Goal: Task Accomplishment & Management: Complete application form

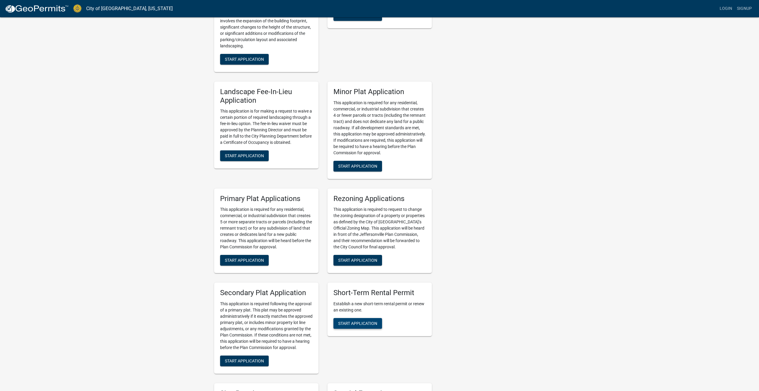
scroll to position [715, 0]
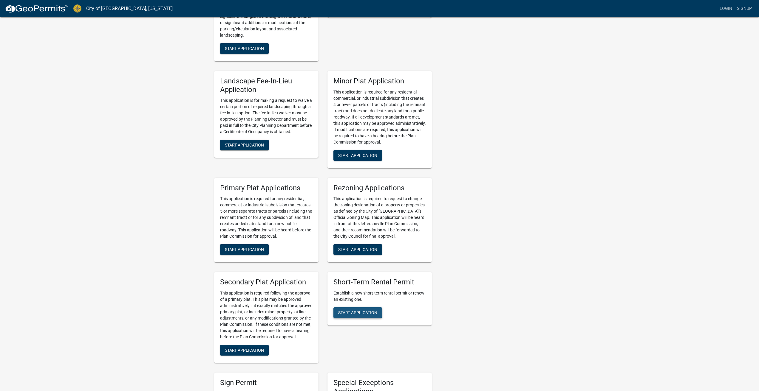
click at [355, 311] on span "Start Application" at bounding box center [357, 313] width 39 height 5
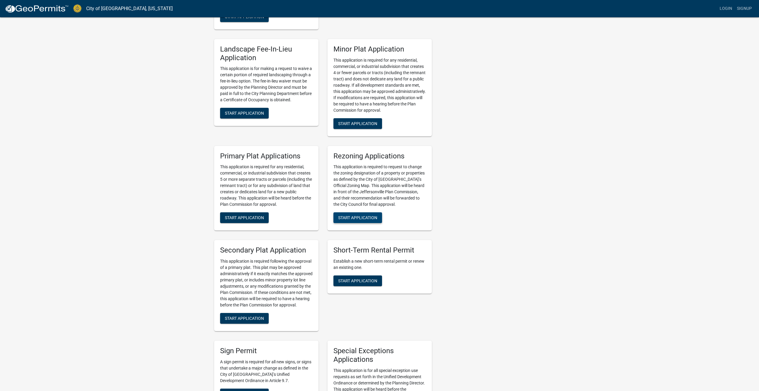
scroll to position [775, 0]
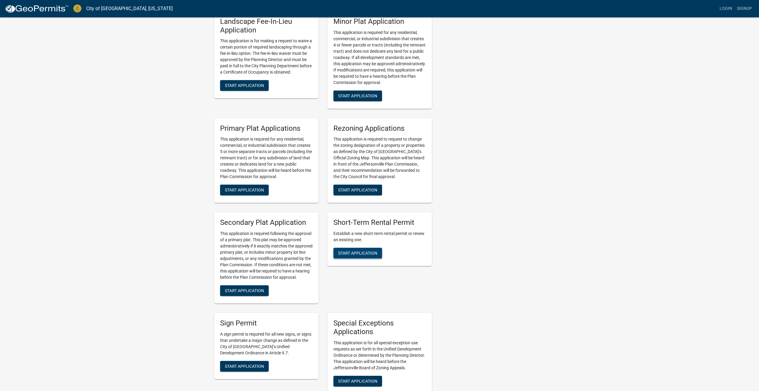
click at [365, 251] on span "Start Application" at bounding box center [357, 253] width 39 height 5
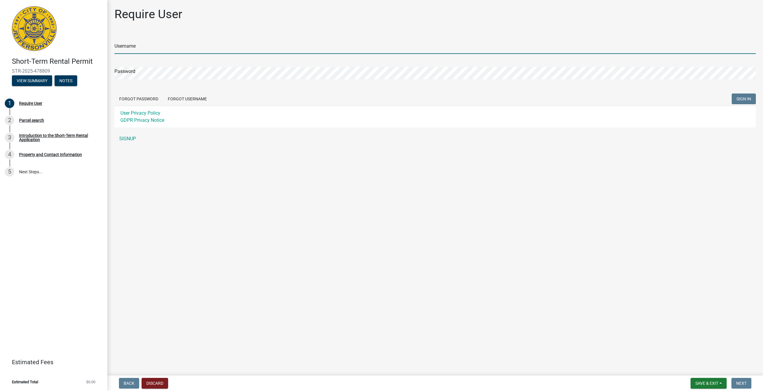
type input "ecoots01"
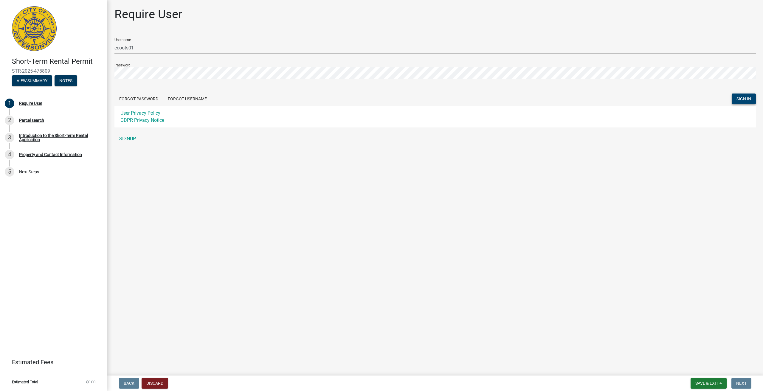
click at [747, 100] on span "SIGN IN" at bounding box center [744, 99] width 15 height 5
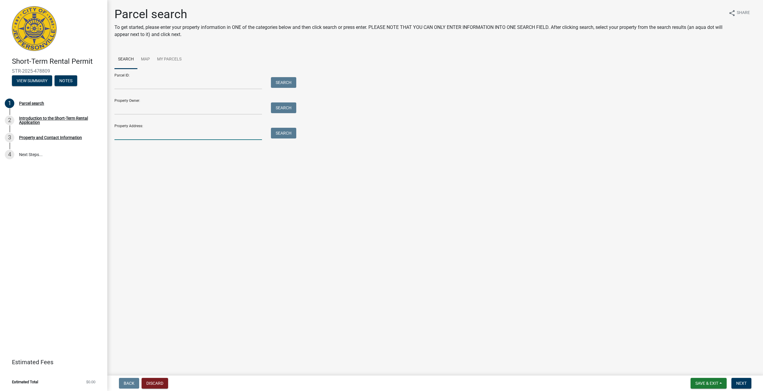
click at [152, 132] on input "Property Address:" at bounding box center [188, 134] width 148 height 12
type input "[STREET_ADDRESS]"
click at [284, 135] on button "Search" at bounding box center [283, 133] width 25 height 11
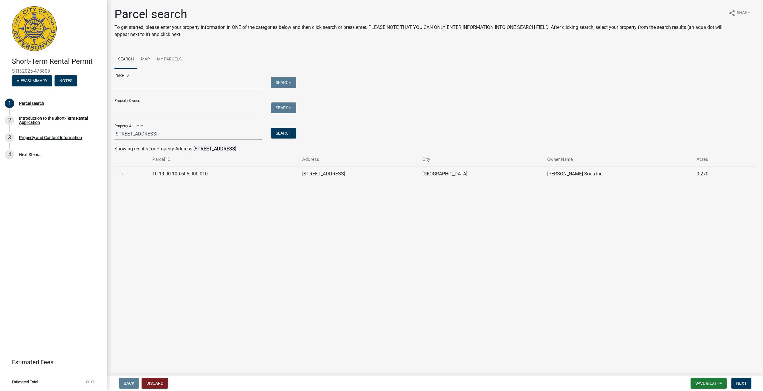
click at [125, 170] on label at bounding box center [125, 170] width 0 height 0
click at [125, 173] on input "radio" at bounding box center [127, 172] width 4 height 4
radio input "true"
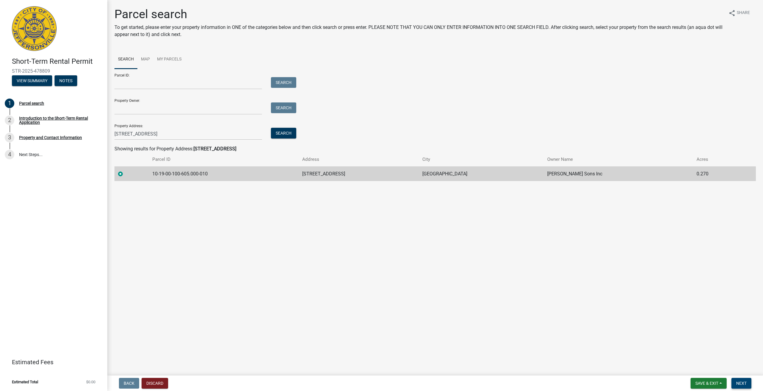
click at [742, 386] on button "Next" at bounding box center [741, 383] width 20 height 11
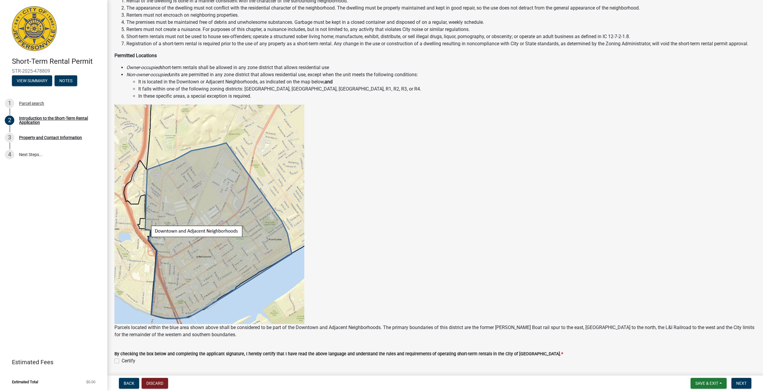
scroll to position [189, 0]
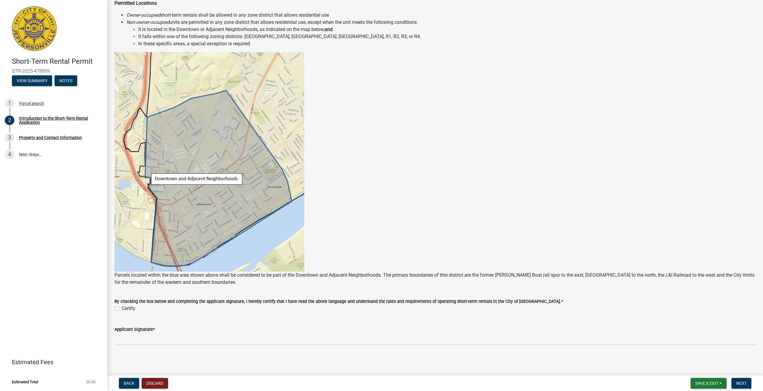
click at [122, 309] on label "Certify" at bounding box center [129, 308] width 14 height 7
click at [122, 309] on input "Certify" at bounding box center [124, 307] width 4 height 4
checkbox input "true"
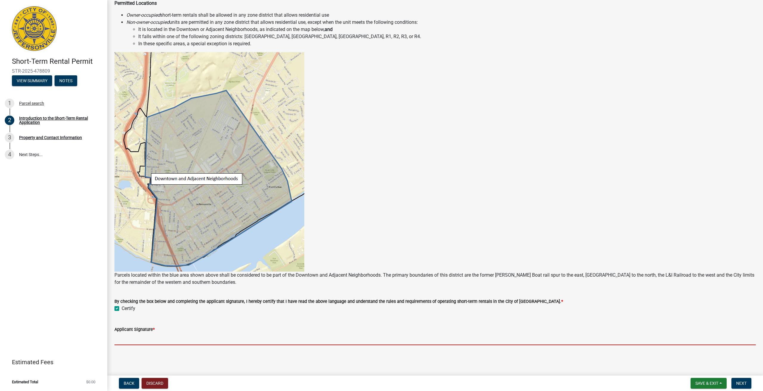
click at [136, 341] on input "Applicant Signature *" at bounding box center [434, 339] width 641 height 12
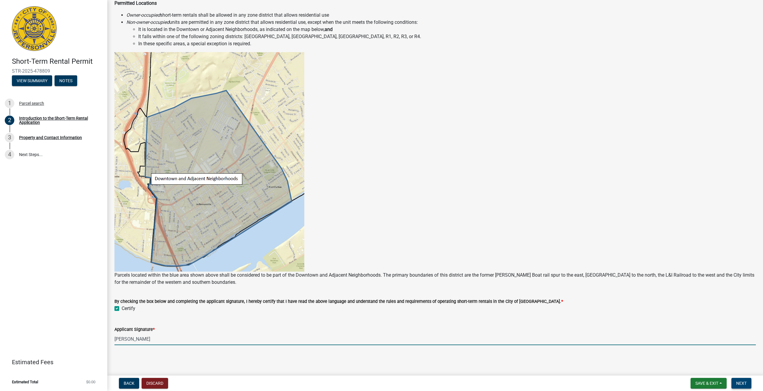
type input "[PERSON_NAME]"
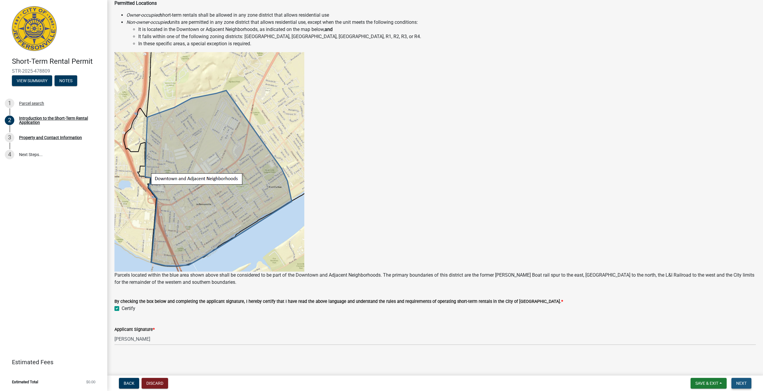
click at [749, 385] on button "Next" at bounding box center [741, 383] width 20 height 11
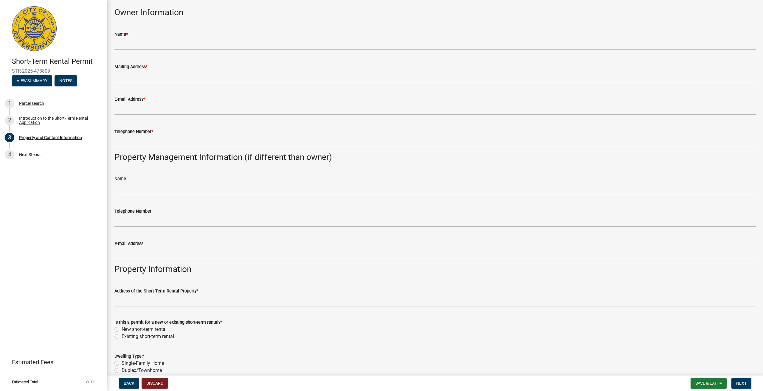
scroll to position [0, 0]
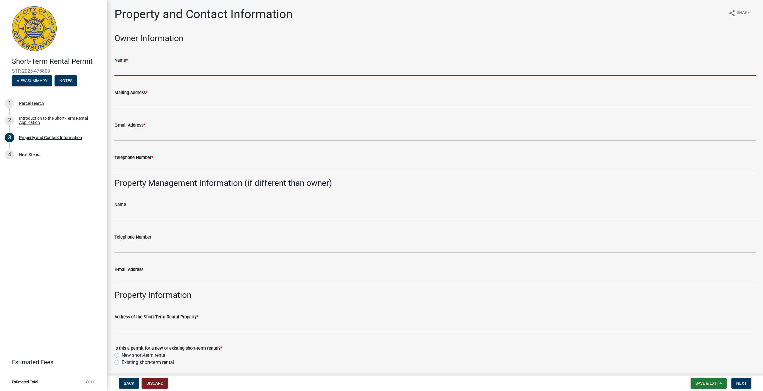
click at [154, 67] on input "Name *" at bounding box center [434, 70] width 641 height 12
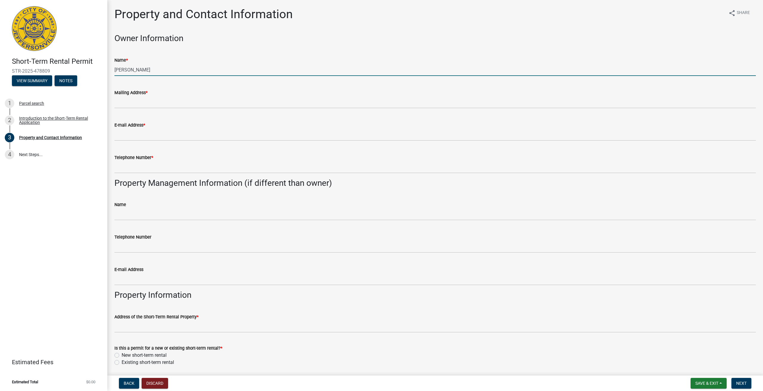
type input "[PERSON_NAME]"
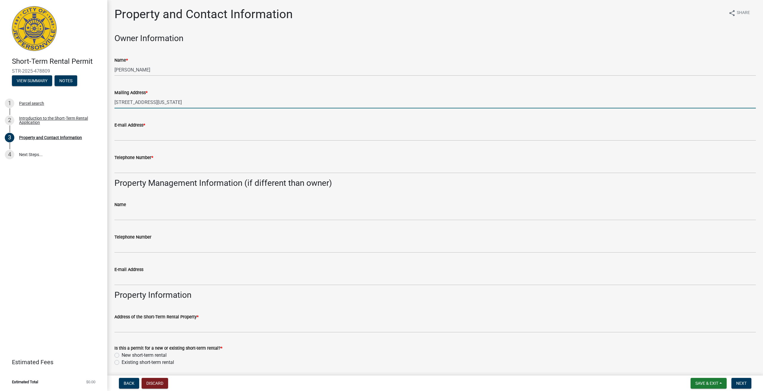
type input "[STREET_ADDRESS][US_STATE]"
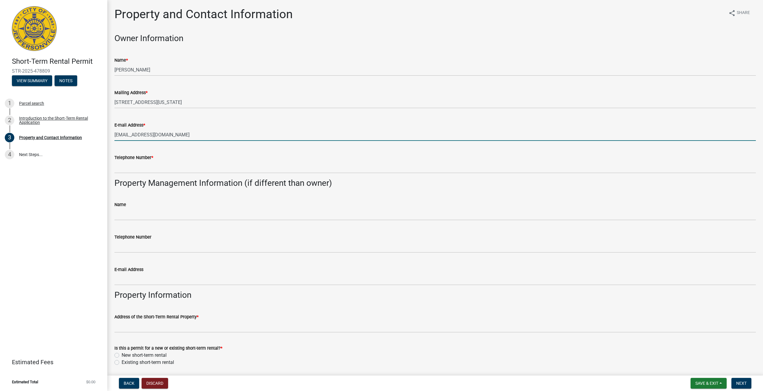
type input "[EMAIL_ADDRESS][DOMAIN_NAME]"
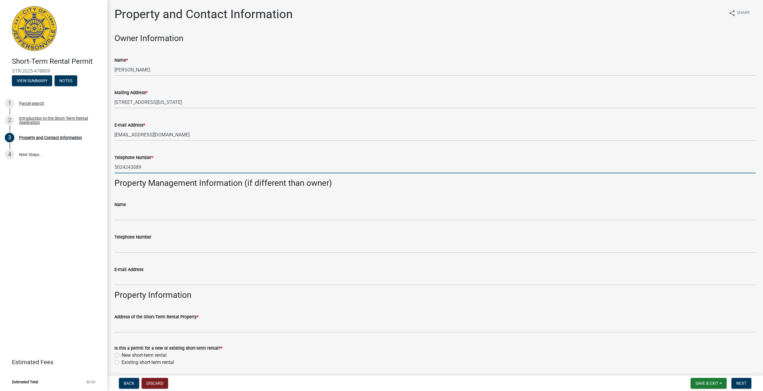
type input "5024243089"
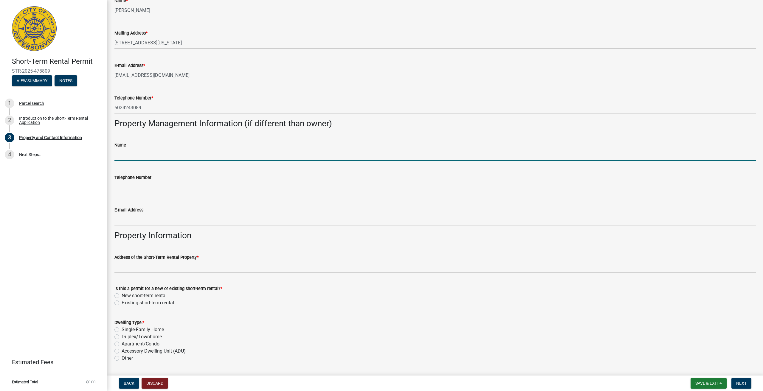
scroll to position [89, 0]
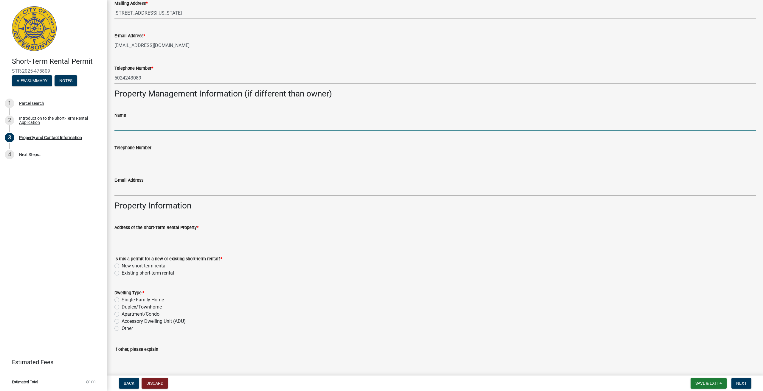
click at [194, 238] on input "Address of the Short-Term Rental Property *" at bounding box center [434, 237] width 641 height 12
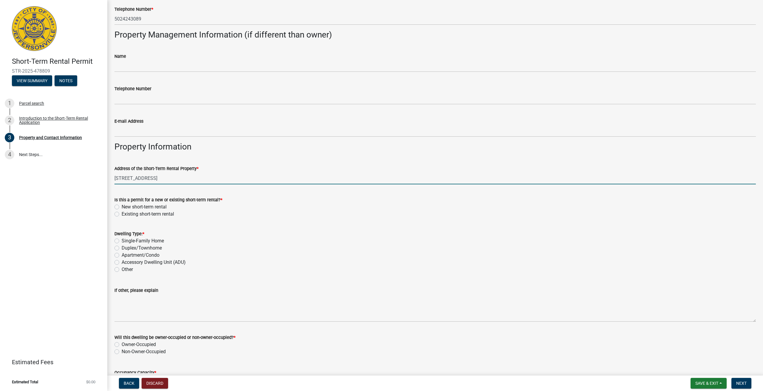
scroll to position [149, 0]
type input "[STREET_ADDRESS]"
click at [122, 206] on label "New short-term rental" at bounding box center [144, 206] width 45 height 7
click at [122, 206] on input "New short-term rental" at bounding box center [124, 205] width 4 height 4
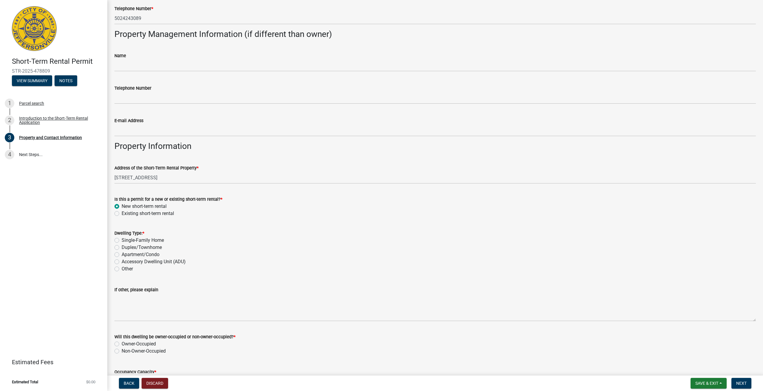
radio input "true"
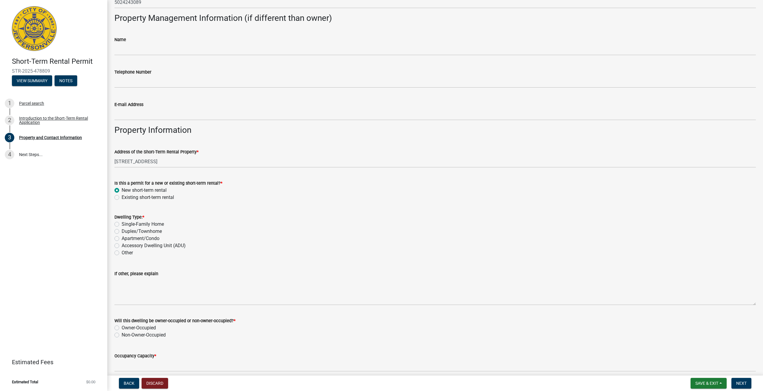
scroll to position [179, 0]
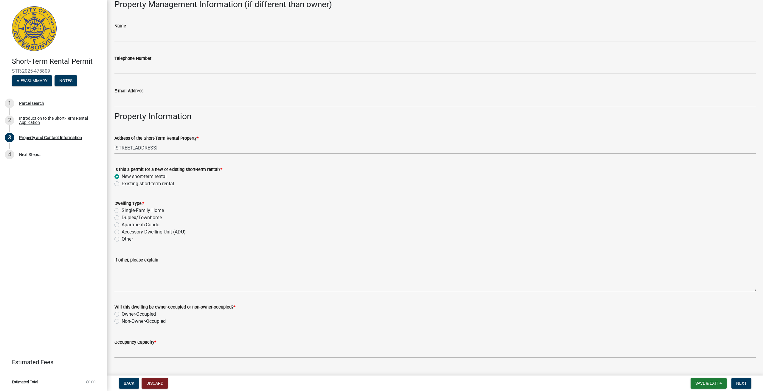
click at [122, 225] on label "Apartment/Condo" at bounding box center [141, 224] width 38 height 7
click at [122, 225] on input "Apartment/Condo" at bounding box center [124, 223] width 4 height 4
radio input "true"
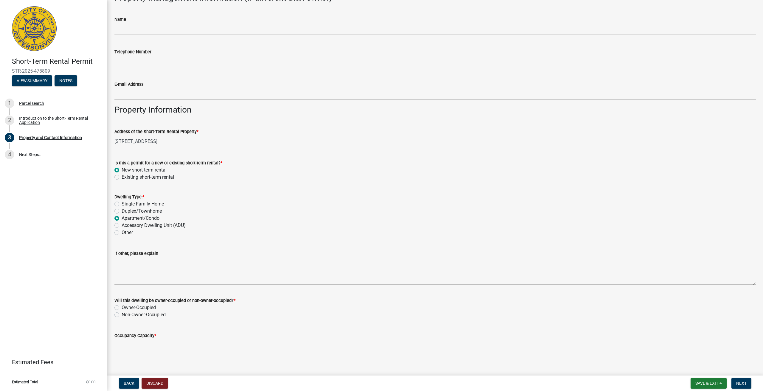
scroll to position [192, 0]
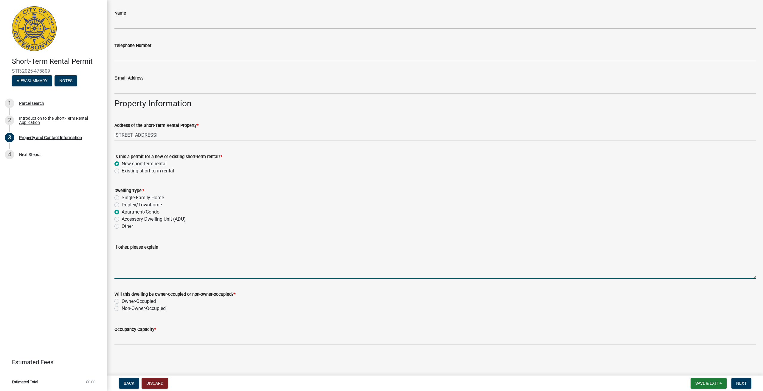
click at [203, 272] on textarea "If other, please explain" at bounding box center [434, 265] width 641 height 28
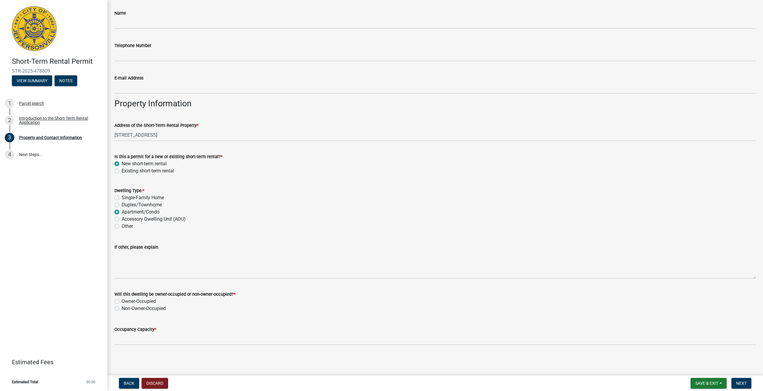
click at [122, 309] on label "Non-Owner-Occupied" at bounding box center [144, 308] width 44 height 7
click at [122, 309] on input "Non-Owner-Occupied" at bounding box center [124, 307] width 4 height 4
radio input "true"
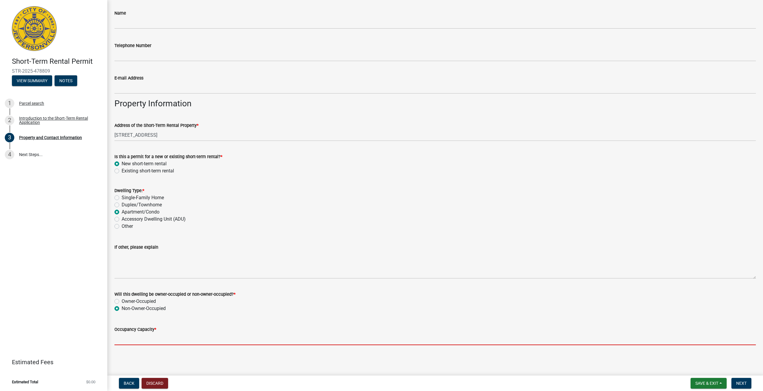
click at [156, 340] on input "Occupancy Capacity *" at bounding box center [434, 339] width 641 height 12
type input "4"
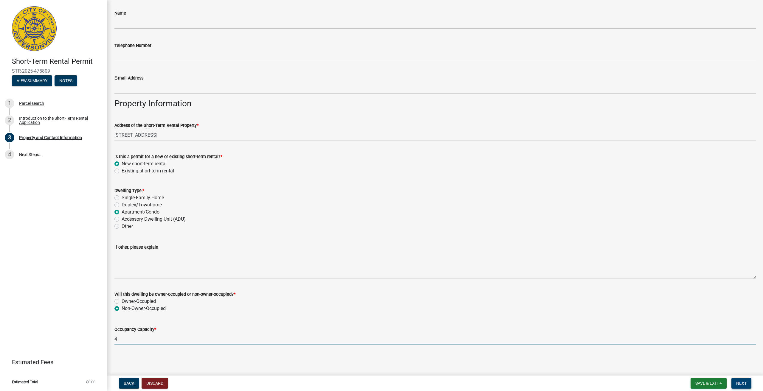
type input "4"
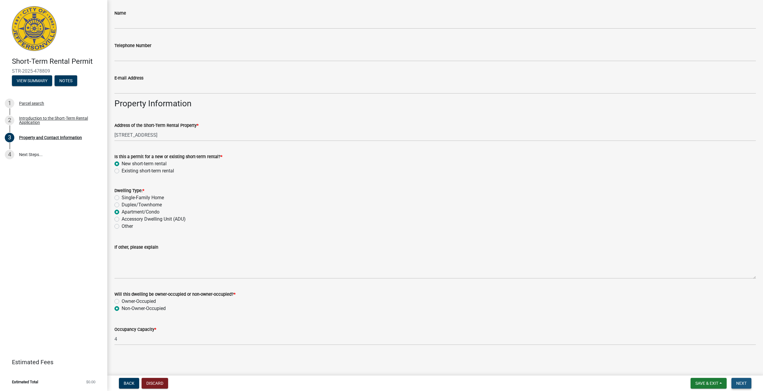
click at [743, 383] on span "Next" at bounding box center [741, 383] width 10 height 5
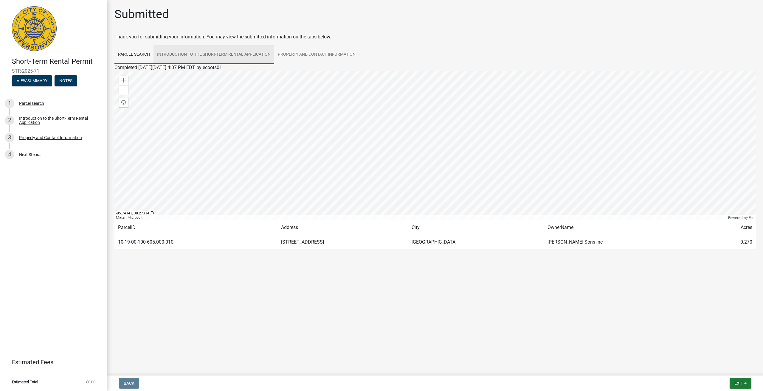
click at [187, 56] on link "Introduction to the Short-Term Rental Application" at bounding box center [214, 54] width 121 height 19
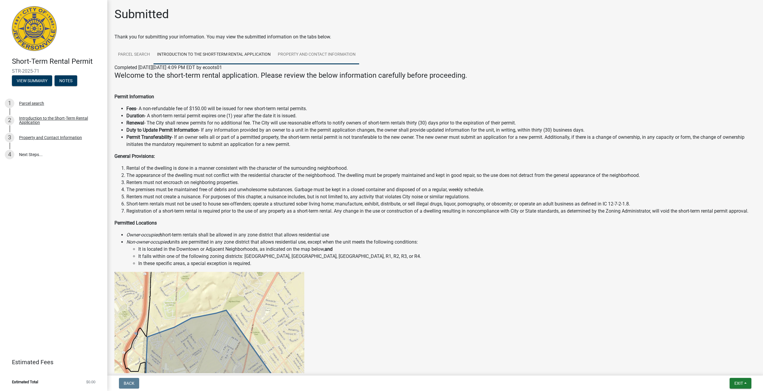
click at [303, 52] on link "Property and Contact Information" at bounding box center [316, 54] width 85 height 19
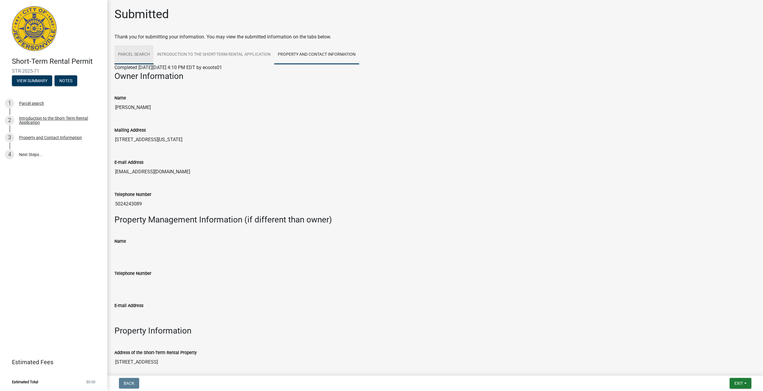
click at [127, 52] on link "Parcel search" at bounding box center [133, 54] width 39 height 19
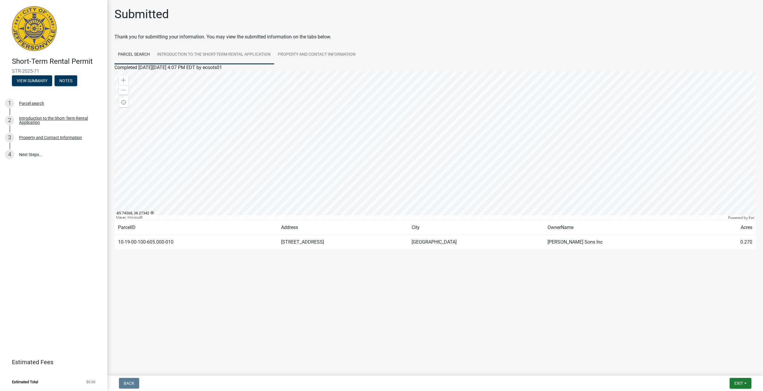
click at [176, 54] on link "Introduction to the Short-Term Rental Application" at bounding box center [214, 54] width 121 height 19
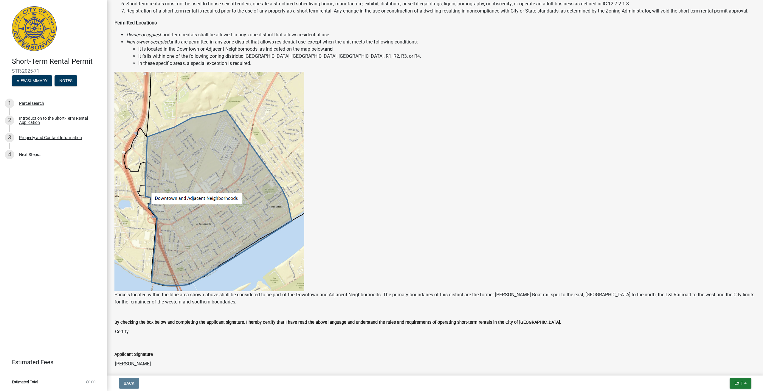
scroll to position [239, 0]
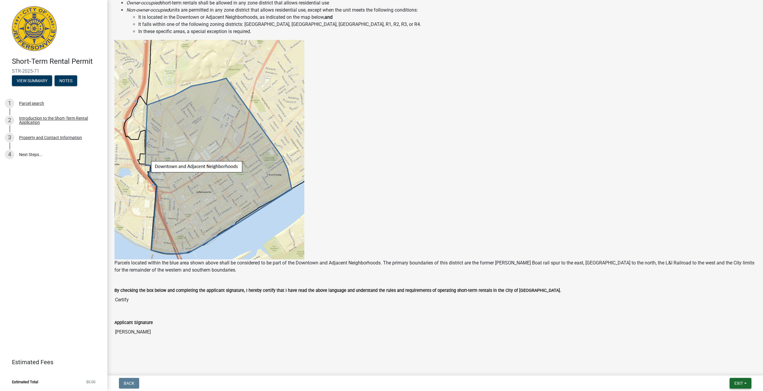
click at [749, 383] on button "Exit" at bounding box center [741, 383] width 22 height 11
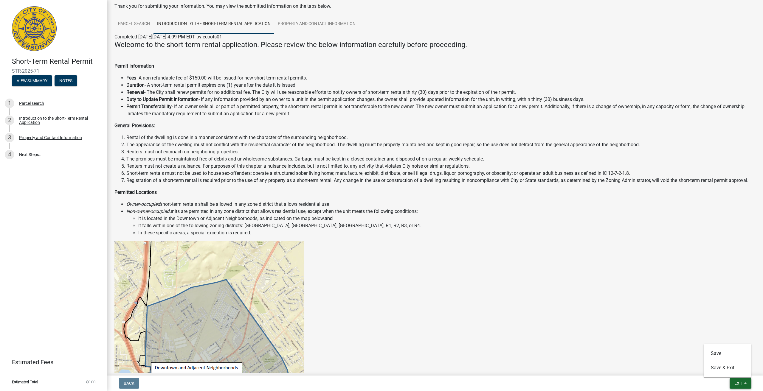
scroll to position [0, 0]
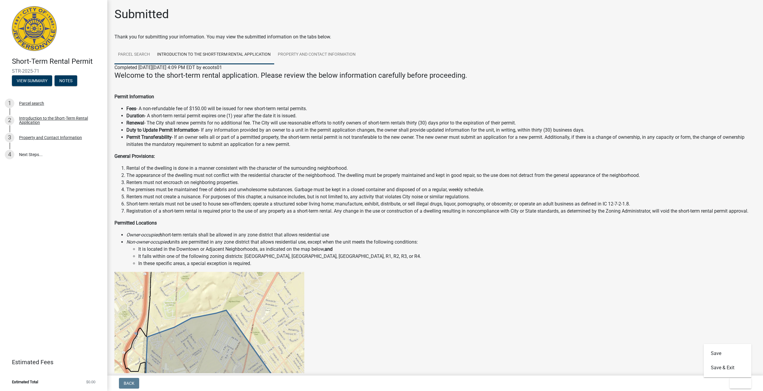
click at [144, 56] on link "Parcel search" at bounding box center [133, 54] width 39 height 19
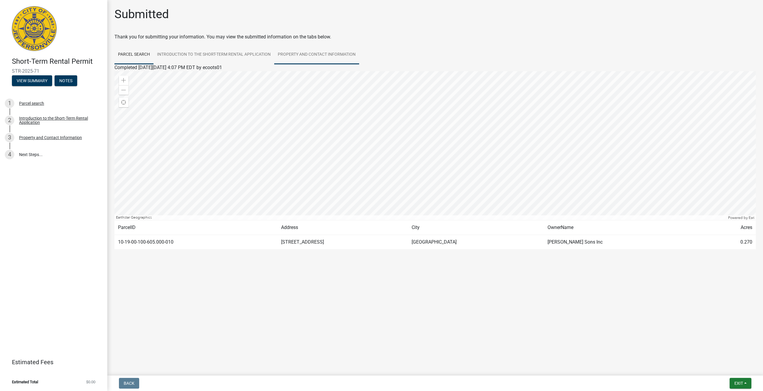
click at [290, 55] on link "Property and Contact Information" at bounding box center [316, 54] width 85 height 19
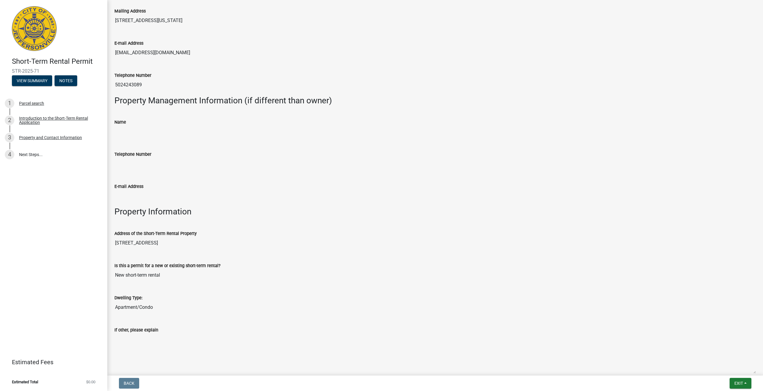
scroll to position [220, 0]
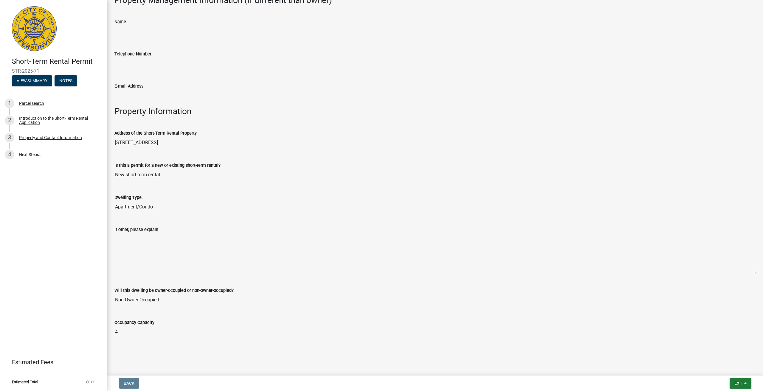
click at [133, 241] on textarea "If other, please explain" at bounding box center [434, 253] width 641 height 41
click at [133, 239] on textarea "If other, please explain" at bounding box center [434, 253] width 641 height 41
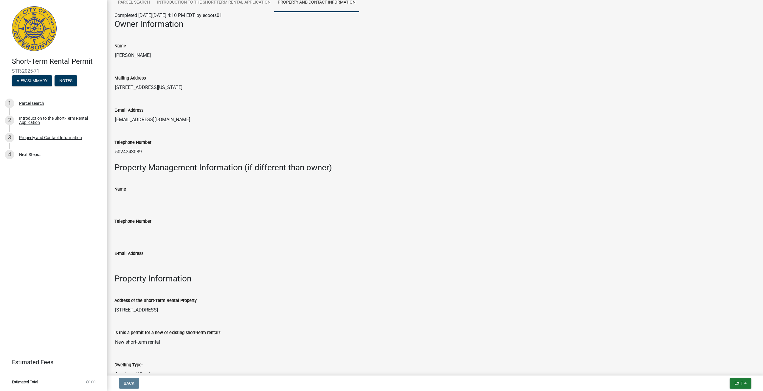
scroll to position [0, 0]
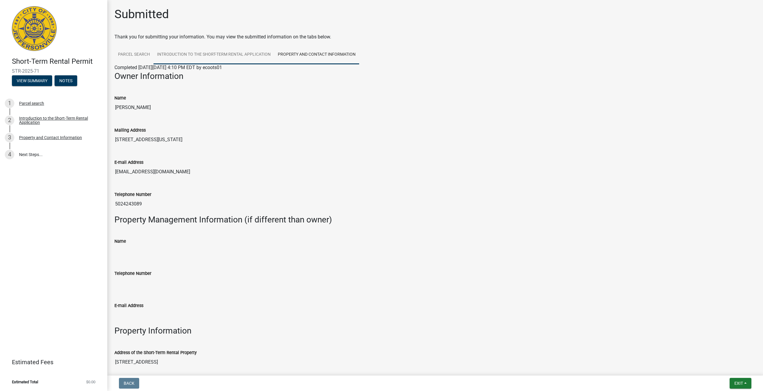
click at [241, 56] on link "Introduction to the Short-Term Rental Application" at bounding box center [214, 54] width 121 height 19
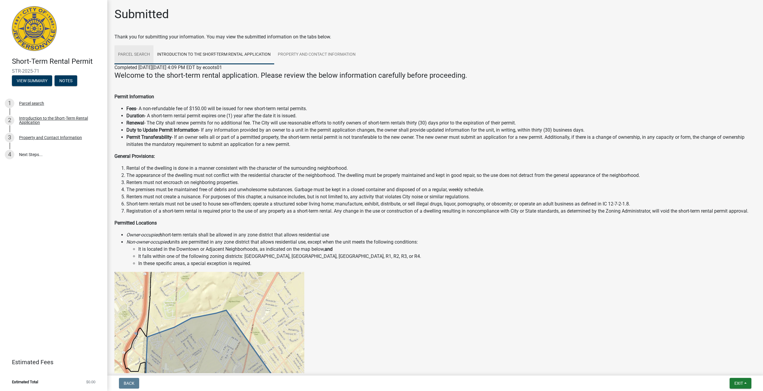
click at [141, 53] on link "Parcel search" at bounding box center [133, 54] width 39 height 19
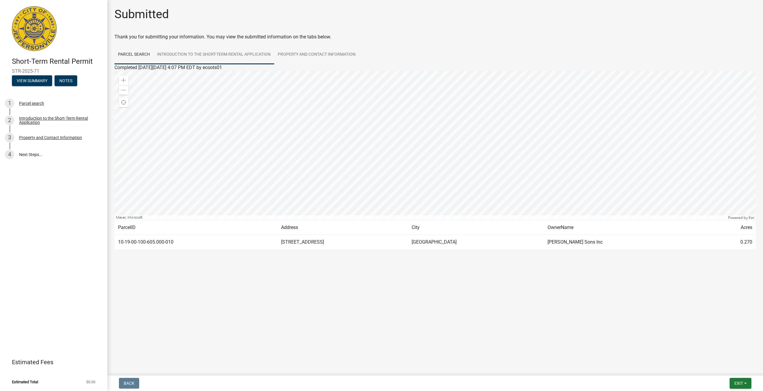
click at [203, 55] on link "Introduction to the Short-Term Rental Application" at bounding box center [214, 54] width 121 height 19
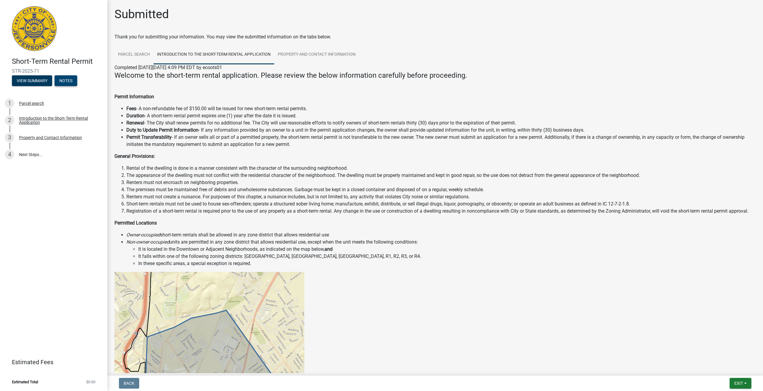
click at [63, 76] on button "Notes" at bounding box center [66, 80] width 23 height 11
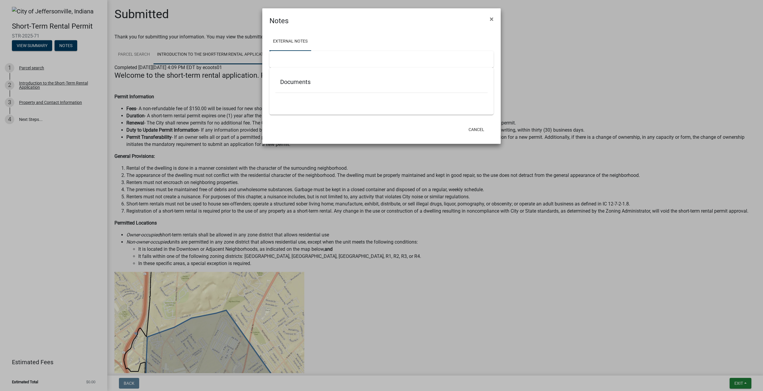
drag, startPoint x: 294, startPoint y: 93, endPoint x: 293, endPoint y: 90, distance: 3.3
click at [294, 93] on div at bounding box center [381, 96] width 212 height 6
click at [292, 82] on h5 "Documents" at bounding box center [381, 81] width 203 height 7
click at [489, 19] on button "×" at bounding box center [491, 19] width 13 height 17
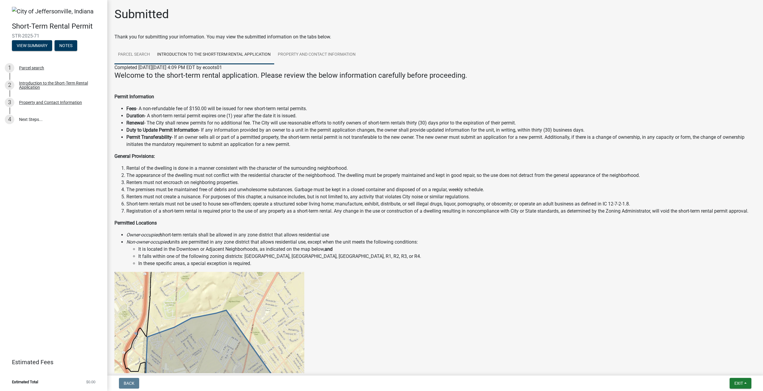
click at [138, 52] on link "Parcel search" at bounding box center [133, 54] width 39 height 19
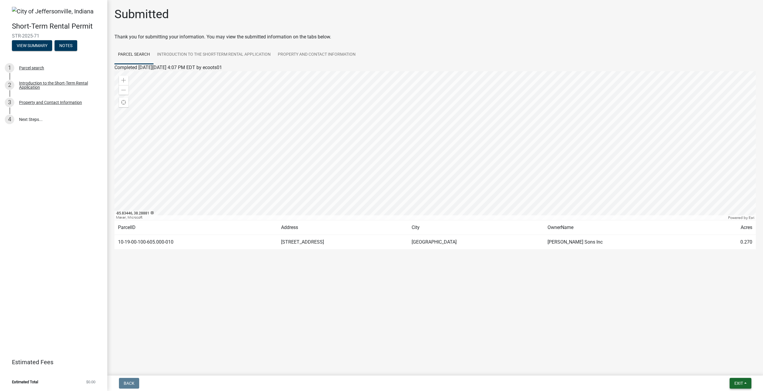
click at [749, 384] on button "Exit" at bounding box center [741, 383] width 22 height 11
click at [195, 52] on link "Introduction to the Short-Term Rental Application" at bounding box center [214, 54] width 121 height 19
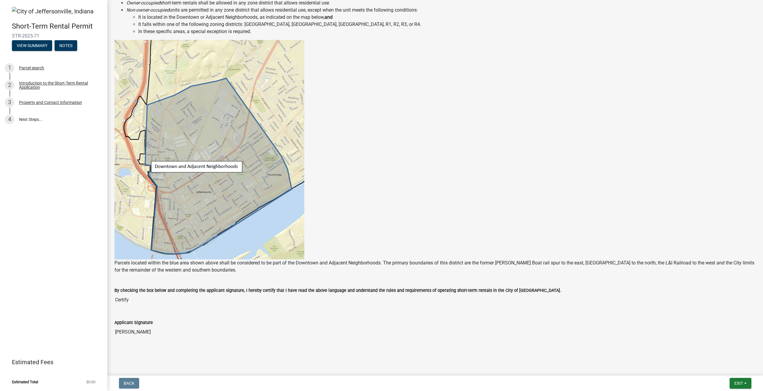
scroll to position [239, 0]
click at [37, 85] on div "Introduction to the Short-Term Rental Application" at bounding box center [58, 85] width 79 height 8
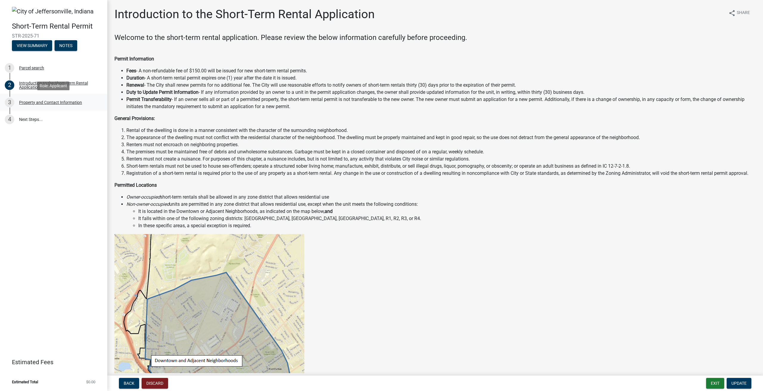
click at [41, 105] on div "3 Property and Contact Information" at bounding box center [51, 103] width 93 height 10
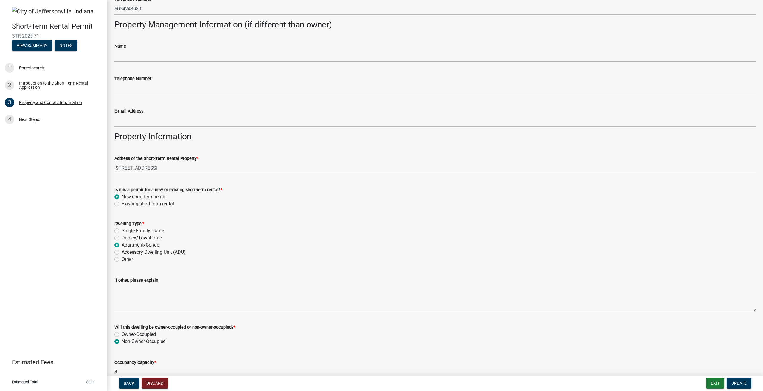
scroll to position [192, 0]
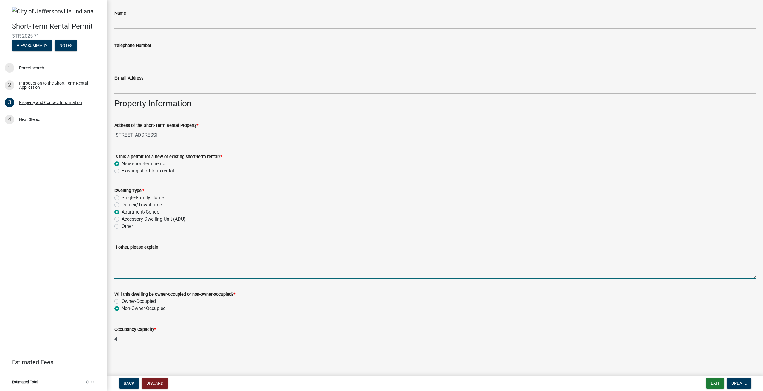
click at [146, 260] on textarea "If other, please explain" at bounding box center [434, 265] width 641 height 28
drag, startPoint x: 115, startPoint y: 254, endPoint x: 306, endPoint y: 259, distance: 191.1
click at [306, 259] on textarea "The property will be used as a short-term rental for families traveling into to…" at bounding box center [434, 265] width 641 height 28
click at [120, 255] on textarea "." at bounding box center [434, 265] width 641 height 28
type textarea "."
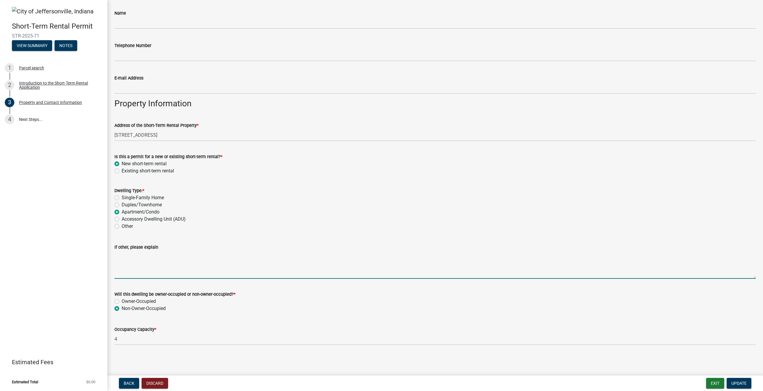
paste textarea "This short-term rental permit is for the second-floor unit at [STREET_ADDRESS].…"
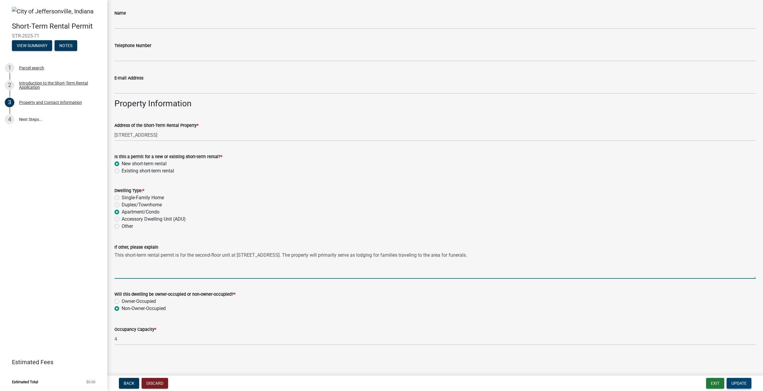
type textarea "This short-term rental permit is for the second-floor unit at [STREET_ADDRESS].…"
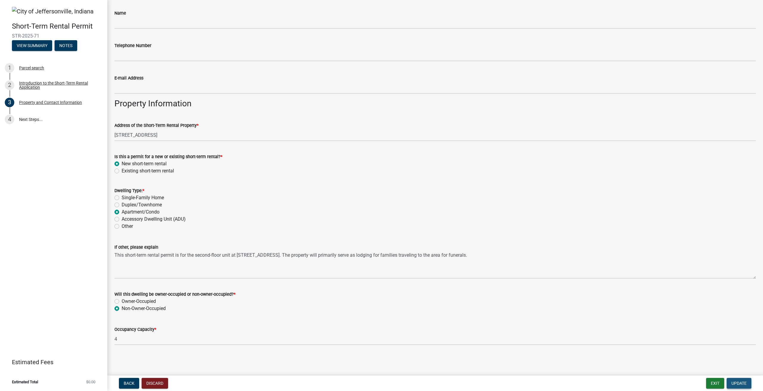
click at [739, 381] on span "Update" at bounding box center [738, 383] width 15 height 5
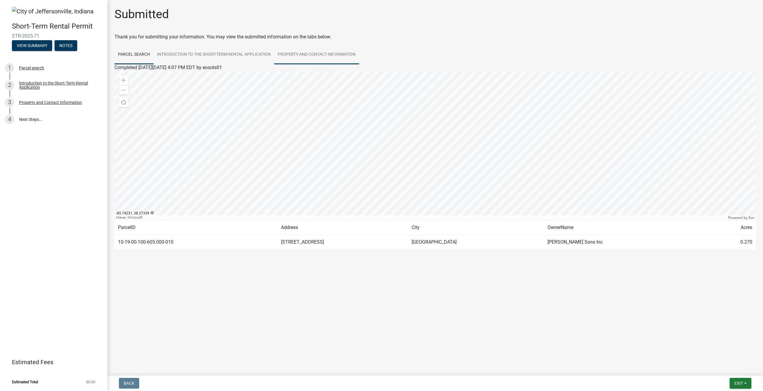
click at [311, 55] on link "Property and Contact Information" at bounding box center [316, 54] width 85 height 19
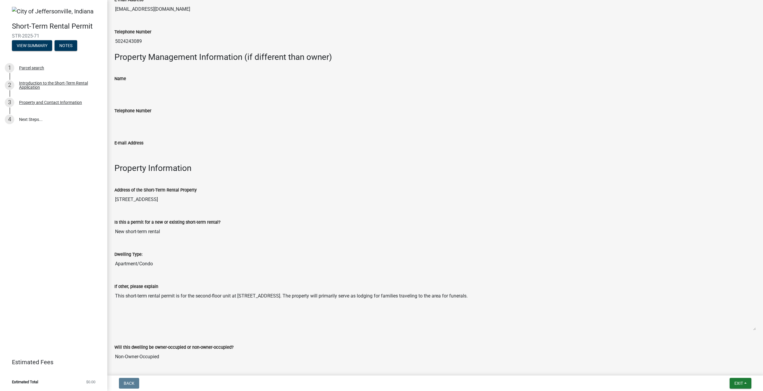
scroll to position [220, 0]
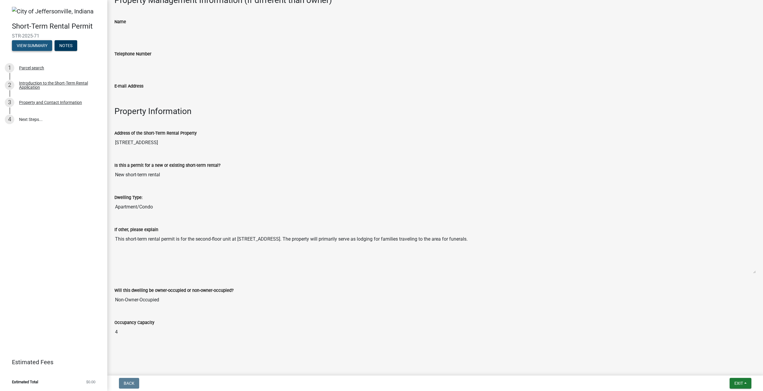
click at [32, 45] on button "View Summary" at bounding box center [32, 45] width 40 height 11
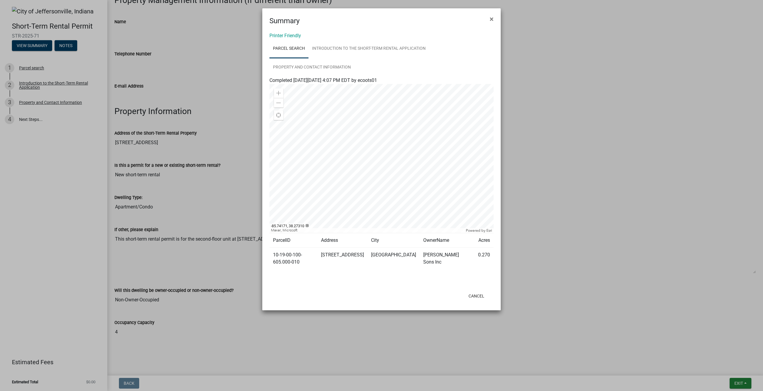
click at [388, 148] on div at bounding box center [381, 158] width 224 height 149
click at [339, 49] on link "Introduction to the Short-Term Rental Application" at bounding box center [368, 48] width 121 height 19
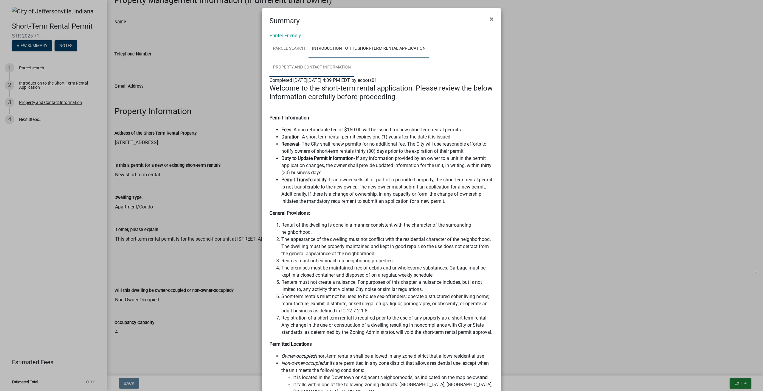
click at [328, 66] on link "Property and Contact Information" at bounding box center [311, 67] width 85 height 19
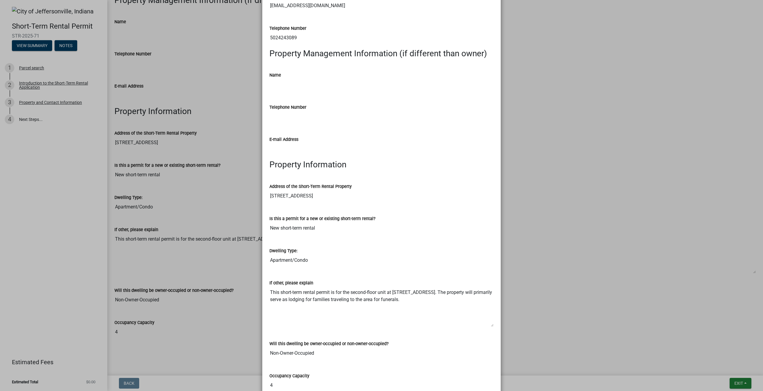
scroll to position [229, 0]
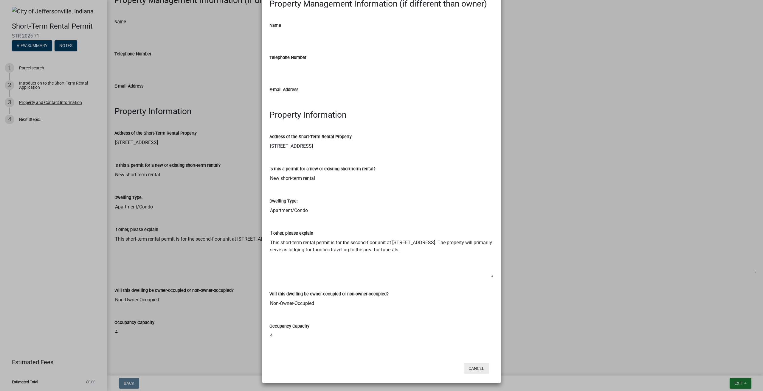
click at [482, 366] on button "Cancel" at bounding box center [476, 368] width 25 height 11
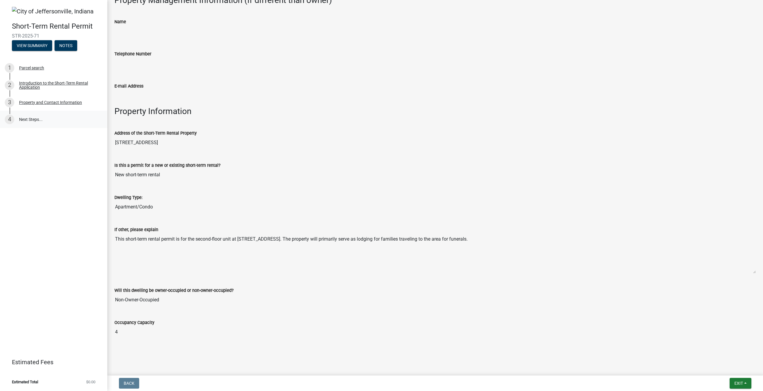
click at [37, 121] on link "4 Next Steps..." at bounding box center [53, 119] width 107 height 17
click at [21, 117] on link "4 Next Steps..." at bounding box center [53, 119] width 107 height 17
click at [744, 385] on button "Exit" at bounding box center [741, 383] width 22 height 11
click at [722, 354] on button "Save" at bounding box center [728, 354] width 48 height 14
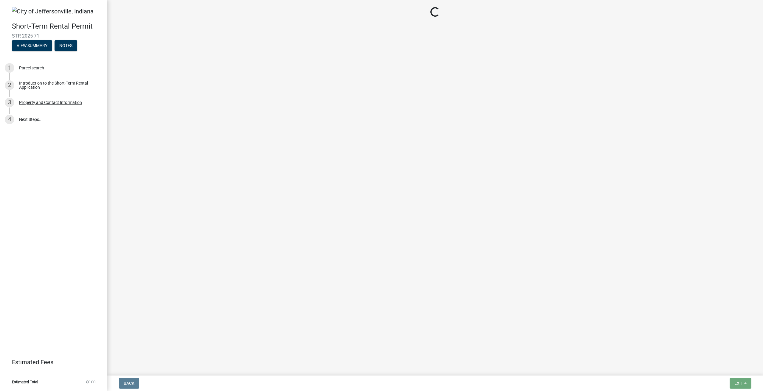
scroll to position [0, 0]
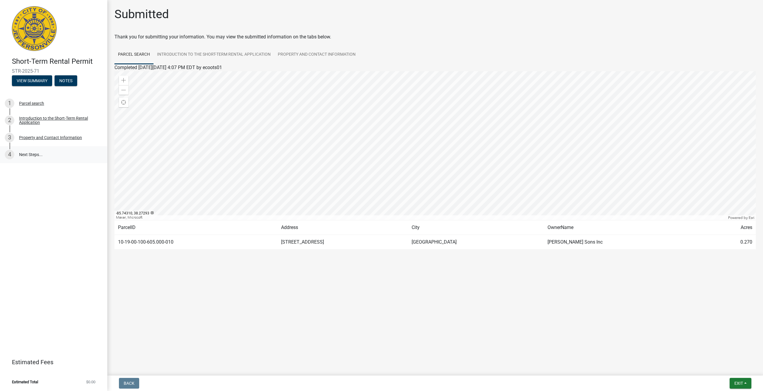
click at [41, 151] on link "4 Next Steps..." at bounding box center [53, 154] width 107 height 17
click at [240, 57] on link "Introduction to the Short-Term Rental Application" at bounding box center [214, 54] width 121 height 19
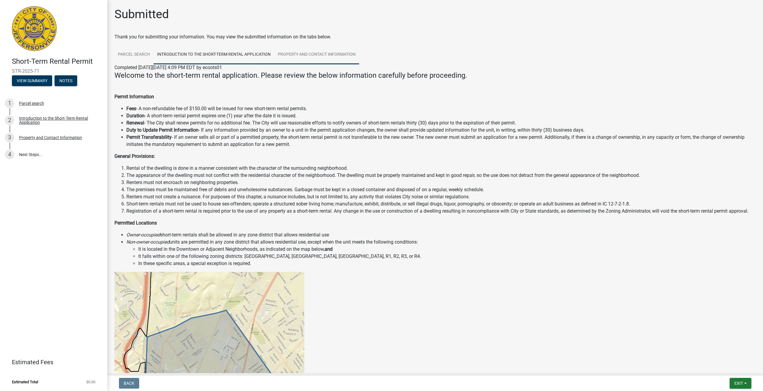
click at [298, 56] on link "Property and Contact Information" at bounding box center [316, 54] width 85 height 19
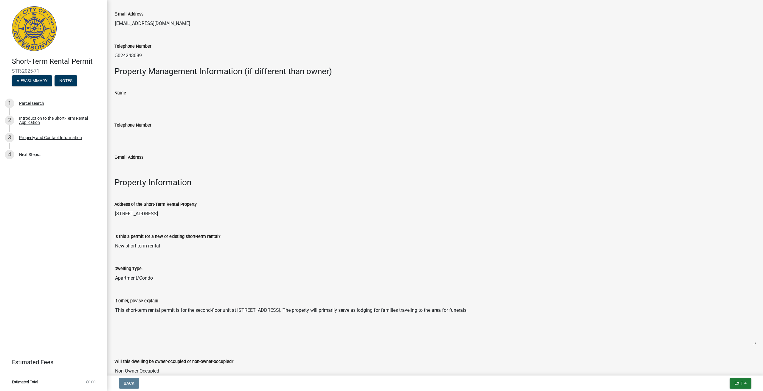
scroll to position [220, 0]
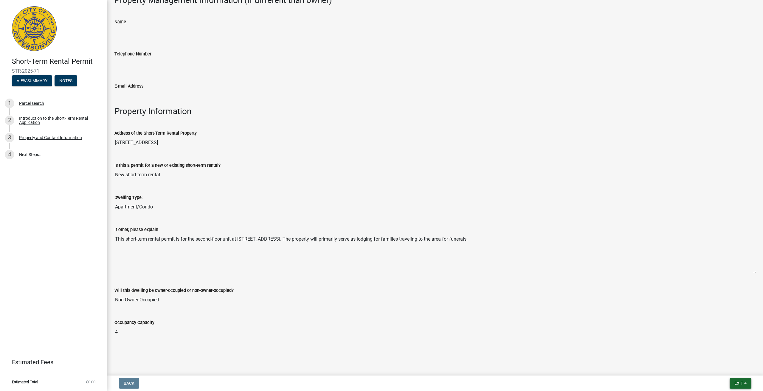
click at [746, 381] on button "Exit" at bounding box center [741, 383] width 22 height 11
click at [725, 354] on button "Save" at bounding box center [728, 354] width 48 height 14
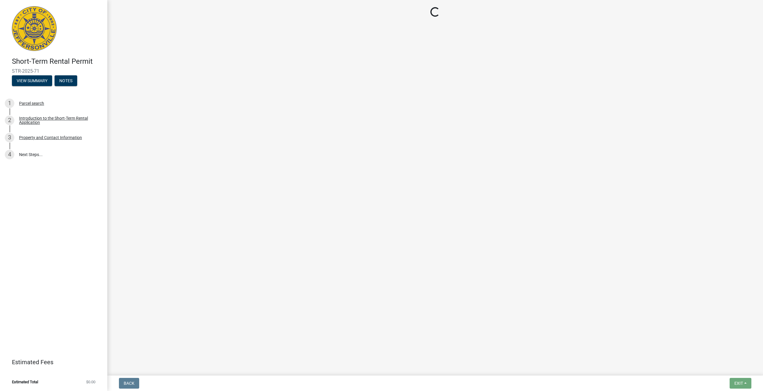
scroll to position [0, 0]
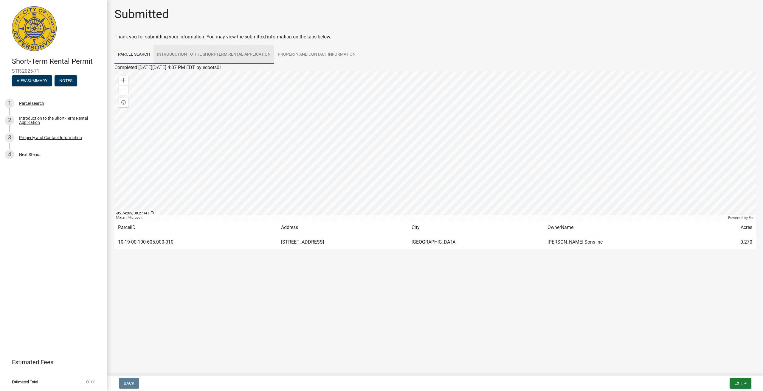
click at [237, 52] on link "Introduction to the Short-Term Rental Application" at bounding box center [214, 54] width 121 height 19
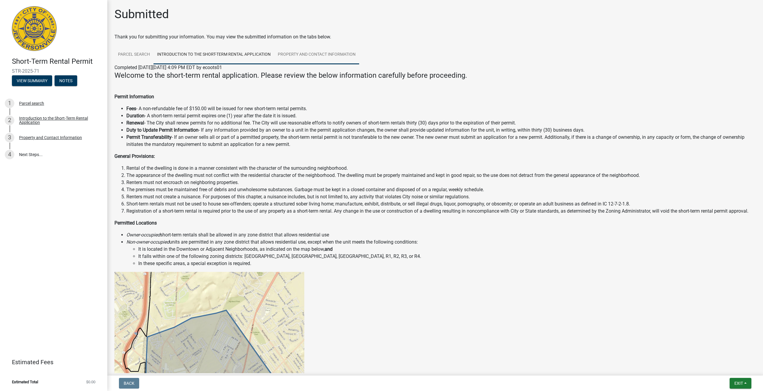
click at [296, 51] on link "Property and Contact Information" at bounding box center [316, 54] width 85 height 19
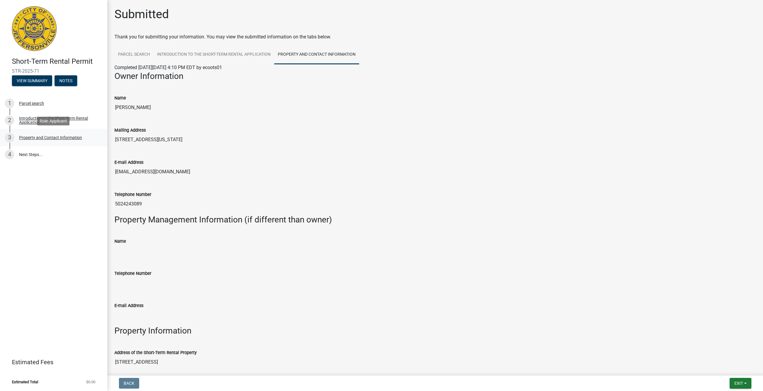
click at [72, 136] on div "Property and Contact Information" at bounding box center [50, 138] width 63 height 4
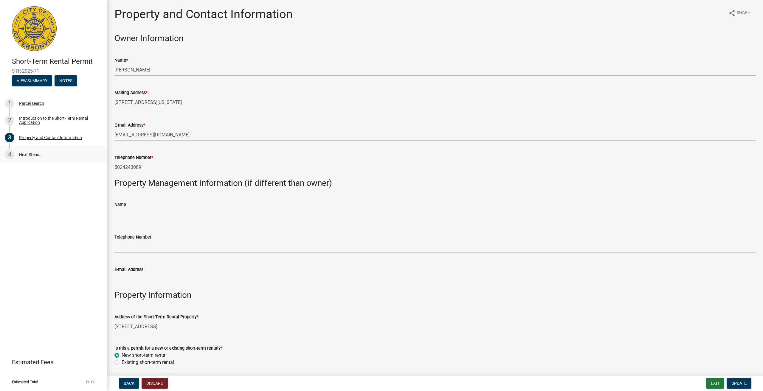
click at [34, 154] on link "4 Next Steps..." at bounding box center [53, 154] width 107 height 17
click at [13, 152] on div "4" at bounding box center [10, 155] width 10 height 10
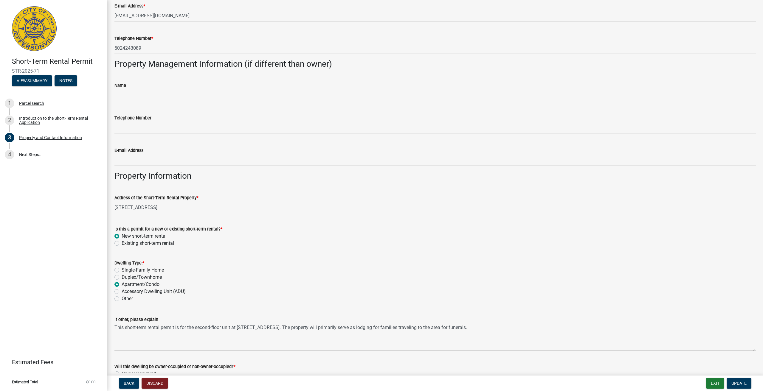
scroll to position [192, 0]
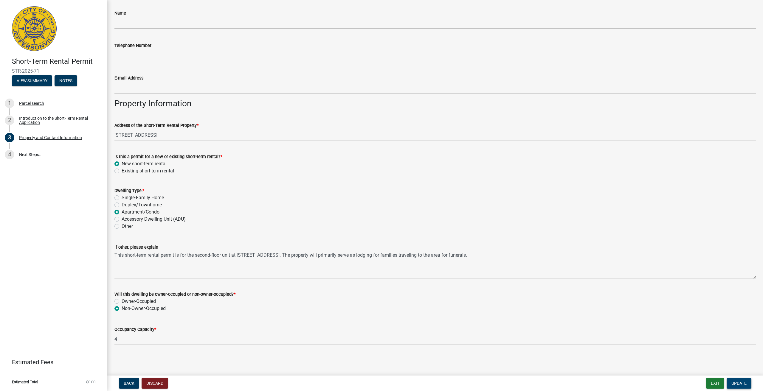
click at [740, 381] on button "Update" at bounding box center [739, 383] width 25 height 11
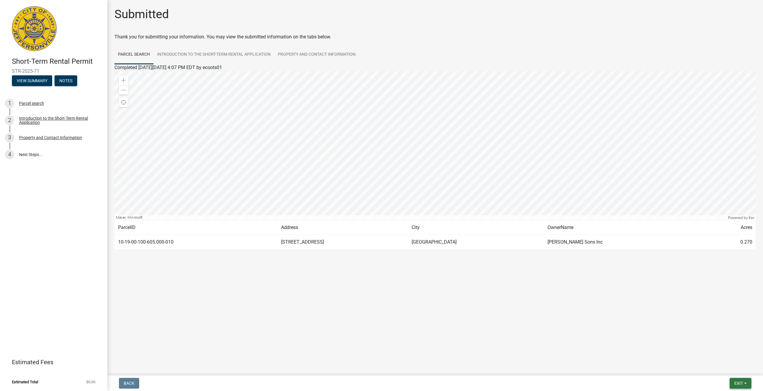
click at [746, 383] on button "Exit" at bounding box center [741, 383] width 22 height 11
click at [725, 352] on button "Save" at bounding box center [728, 354] width 48 height 14
click at [37, 154] on link "4 Next Steps..." at bounding box center [53, 154] width 107 height 17
drag, startPoint x: 743, startPoint y: 381, endPoint x: 743, endPoint y: 385, distance: 4.2
click at [743, 385] on span "Exit" at bounding box center [738, 383] width 9 height 5
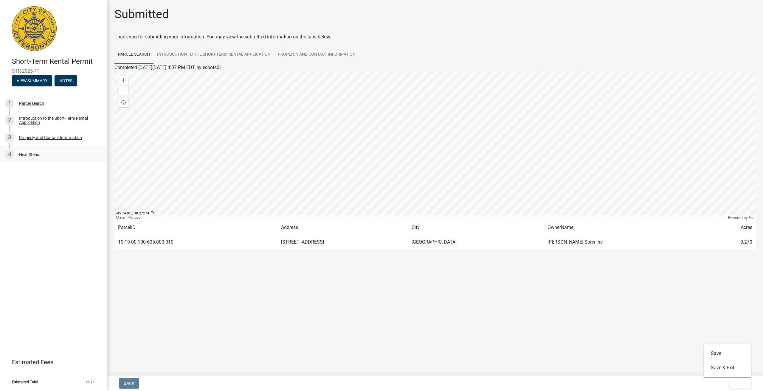
click at [21, 154] on link "4 Next Steps..." at bounding box center [53, 154] width 107 height 17
click at [23, 104] on div "Parcel search" at bounding box center [31, 103] width 25 height 4
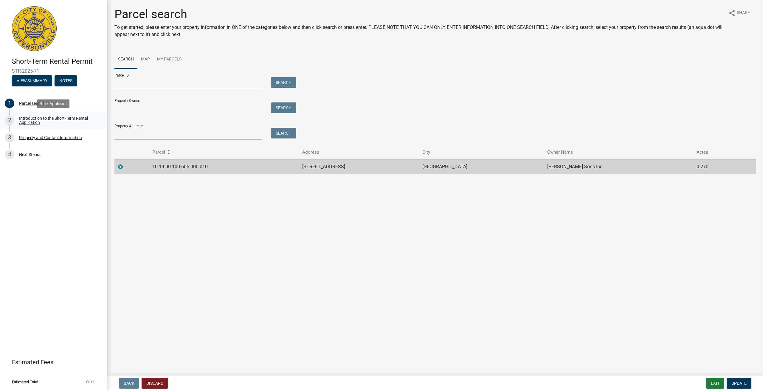
click at [53, 118] on div "Introduction to the Short-Term Rental Application" at bounding box center [58, 120] width 79 height 8
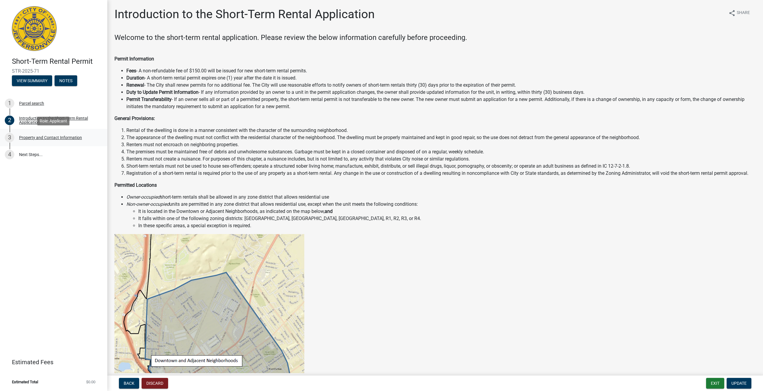
click at [52, 141] on div "3 Property and Contact Information" at bounding box center [51, 138] width 93 height 10
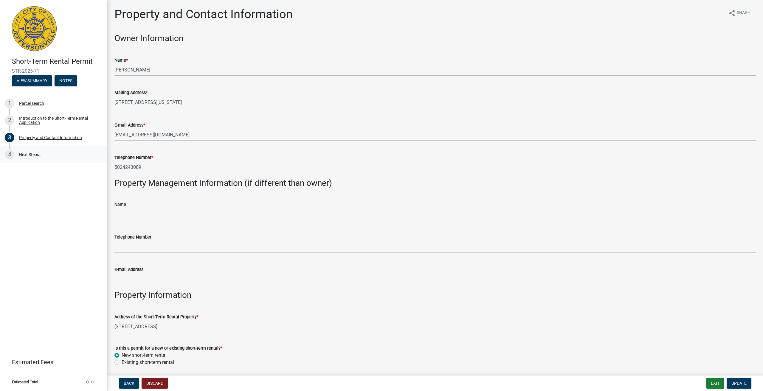
click at [51, 152] on link "4 Next Steps..." at bounding box center [53, 154] width 107 height 17
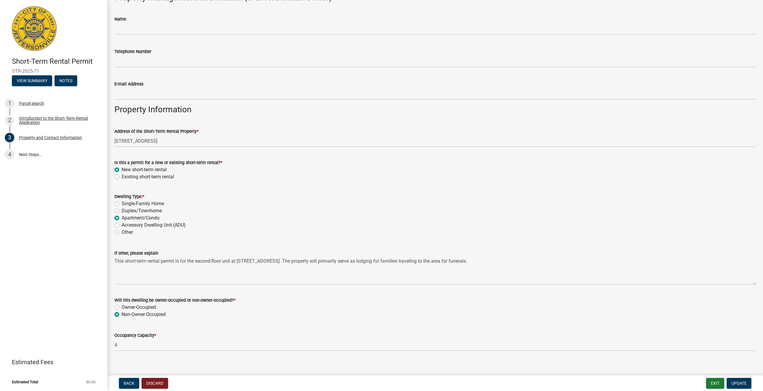
scroll to position [192, 0]
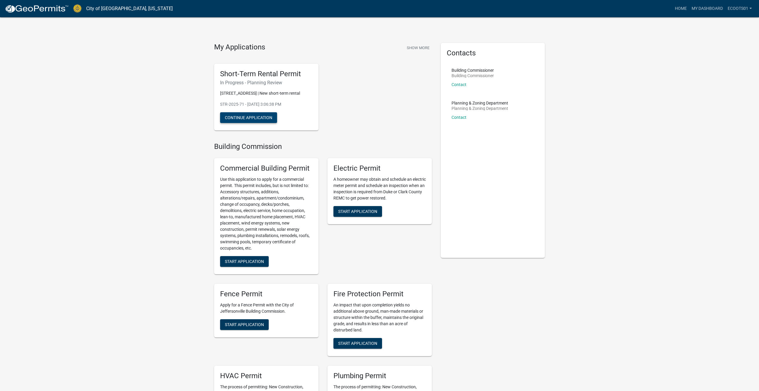
click at [241, 123] on button "Continue Application" at bounding box center [248, 117] width 57 height 11
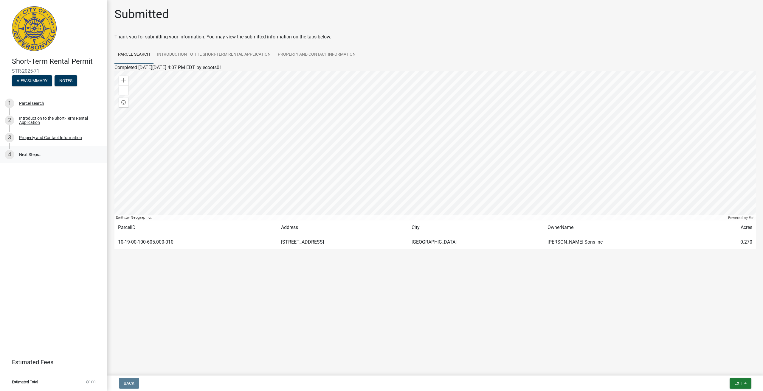
click at [30, 154] on link "4 Next Steps..." at bounding box center [53, 154] width 107 height 17
click at [42, 154] on link "4 Next Steps..." at bounding box center [53, 154] width 107 height 17
click at [218, 57] on link "Introduction to the Short-Term Rental Application" at bounding box center [214, 54] width 121 height 19
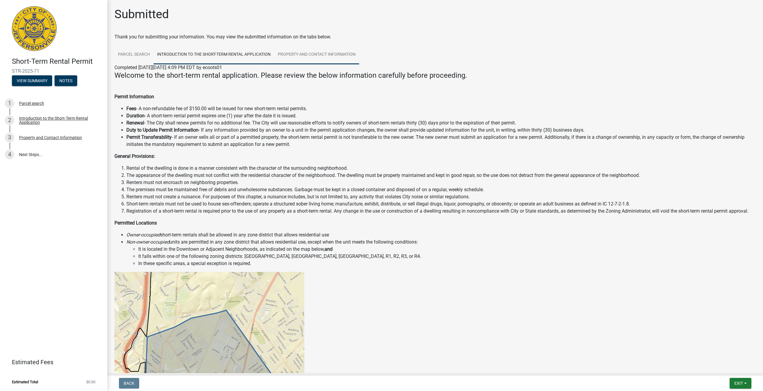
click at [308, 52] on link "Property and Contact Information" at bounding box center [316, 54] width 85 height 19
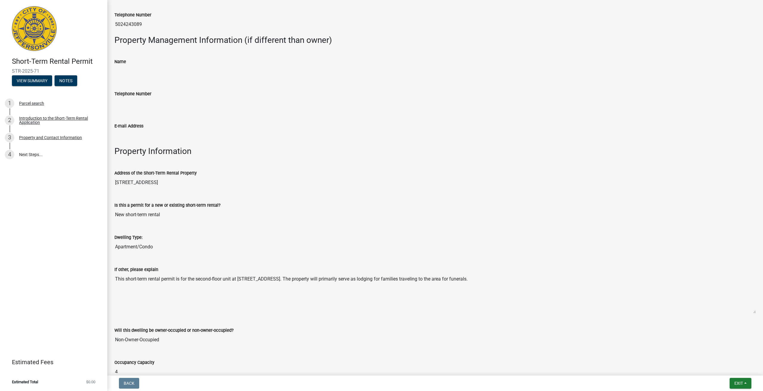
scroll to position [220, 0]
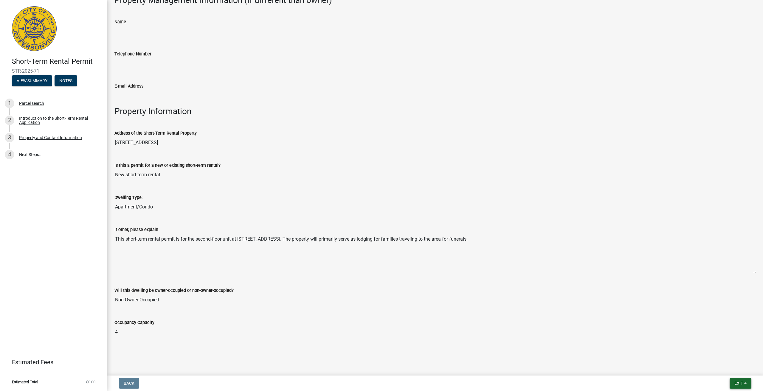
click at [745, 382] on button "Exit" at bounding box center [741, 383] width 22 height 11
click at [30, 151] on link "4 Next Steps..." at bounding box center [53, 154] width 107 height 17
click at [35, 78] on button "View Summary" at bounding box center [32, 80] width 40 height 11
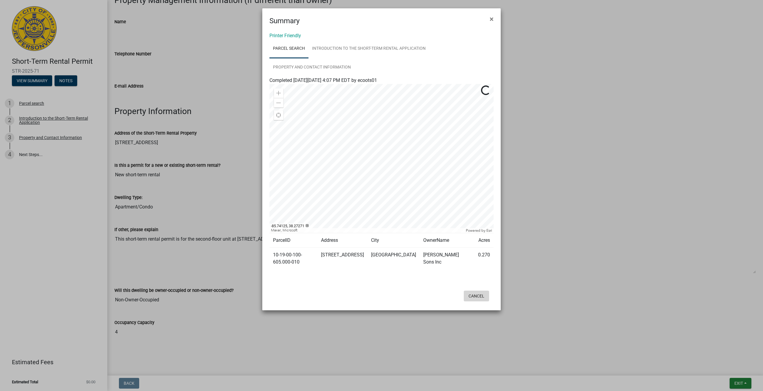
click at [475, 294] on button "Cancel" at bounding box center [476, 296] width 25 height 11
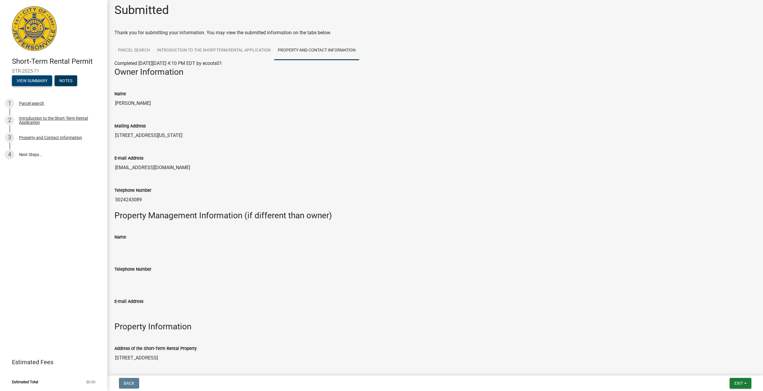
scroll to position [0, 0]
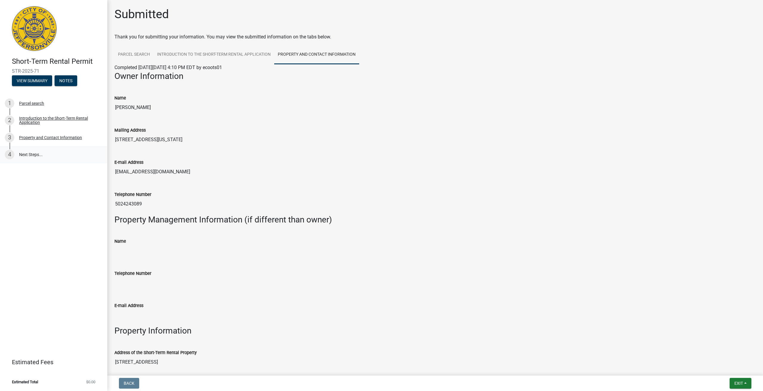
click at [40, 155] on link "4 Next Steps..." at bounding box center [53, 154] width 107 height 17
click at [32, 153] on link "4 Next Steps..." at bounding box center [53, 154] width 107 height 17
click at [6, 153] on div "4" at bounding box center [10, 155] width 10 height 10
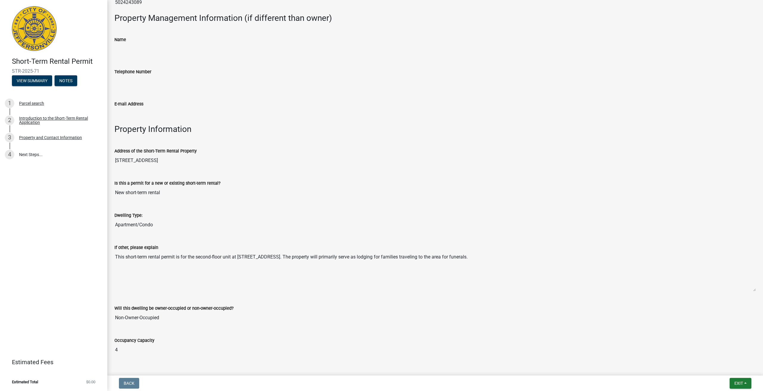
scroll to position [220, 0]
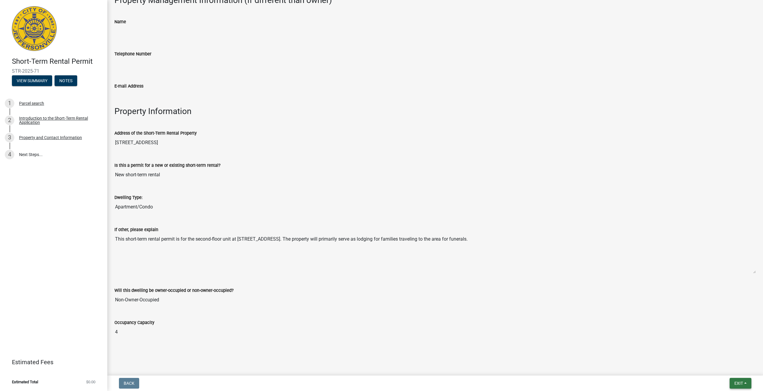
click at [750, 382] on button "Exit" at bounding box center [741, 383] width 22 height 11
click at [726, 365] on button "Save & Exit" at bounding box center [728, 368] width 48 height 14
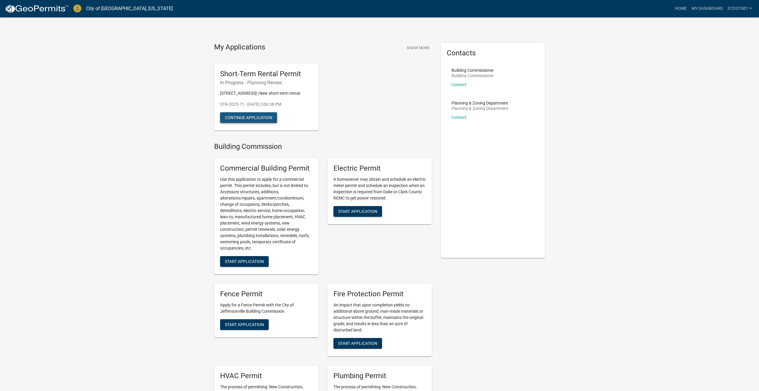
click at [255, 123] on button "Continue Application" at bounding box center [248, 117] width 57 height 11
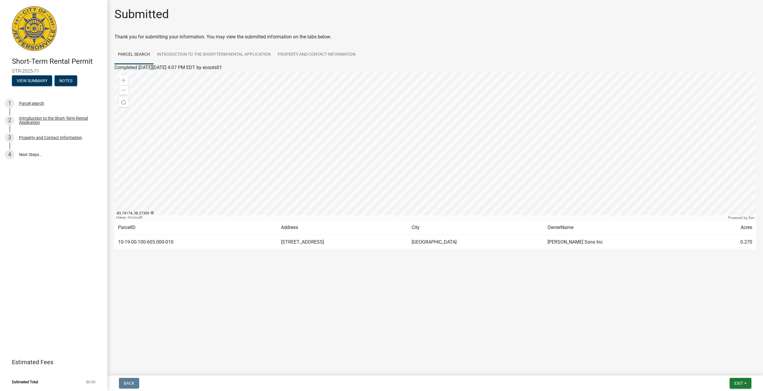
click at [437, 137] on div at bounding box center [434, 145] width 641 height 149
click at [44, 155] on link "4 Next Steps..." at bounding box center [53, 154] width 107 height 17
click at [66, 81] on button "Notes" at bounding box center [66, 80] width 23 height 11
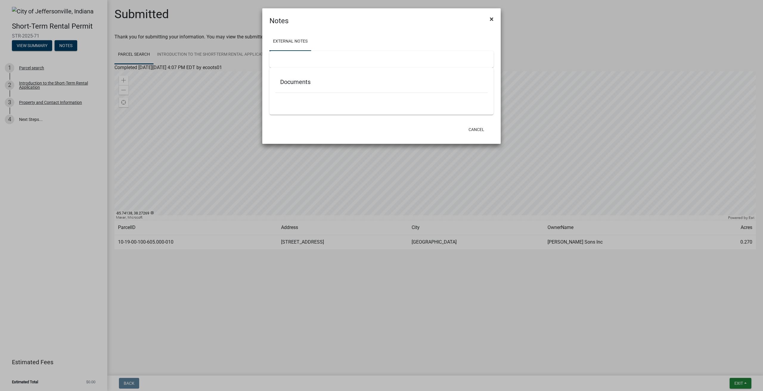
click at [494, 17] on button "×" at bounding box center [491, 19] width 13 height 17
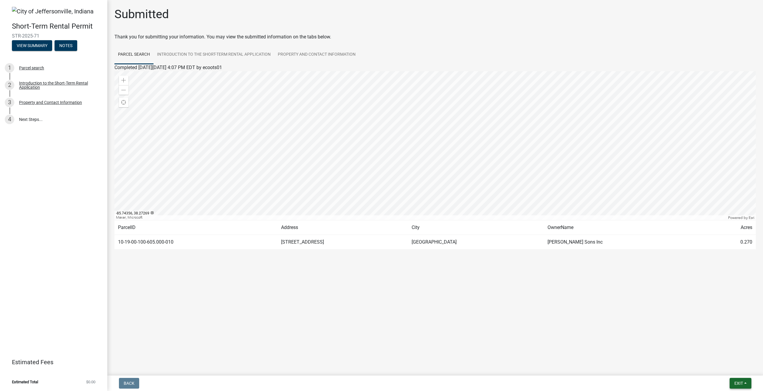
click at [741, 382] on span "Exit" at bounding box center [738, 383] width 9 height 5
click at [724, 353] on button "Save" at bounding box center [728, 354] width 48 height 14
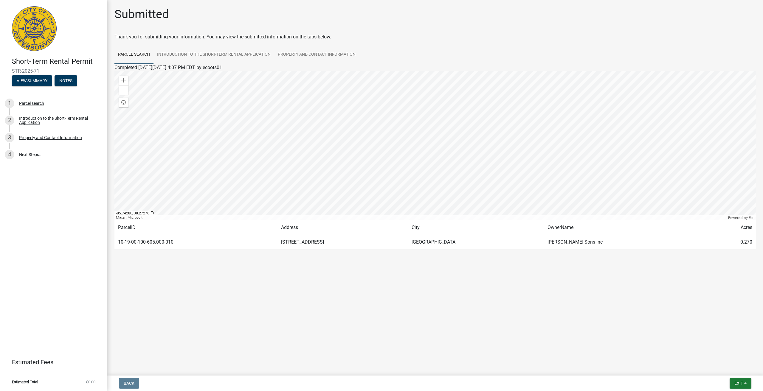
click at [330, 244] on td "[STREET_ADDRESS]" at bounding box center [342, 242] width 131 height 15
click at [236, 57] on link "Introduction to the Short-Term Rental Application" at bounding box center [214, 54] width 121 height 19
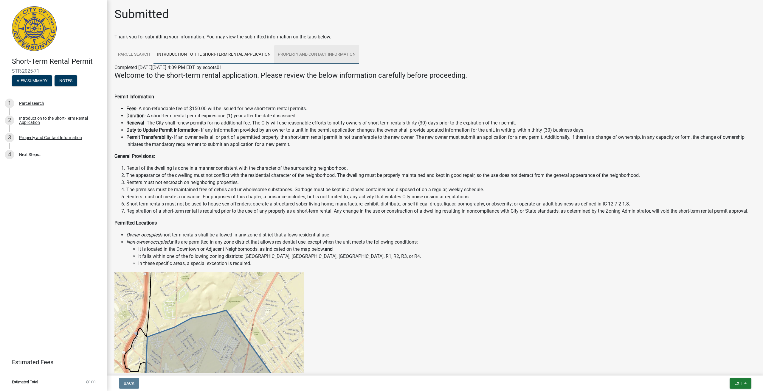
click at [299, 50] on link "Property and Contact Information" at bounding box center [316, 54] width 85 height 19
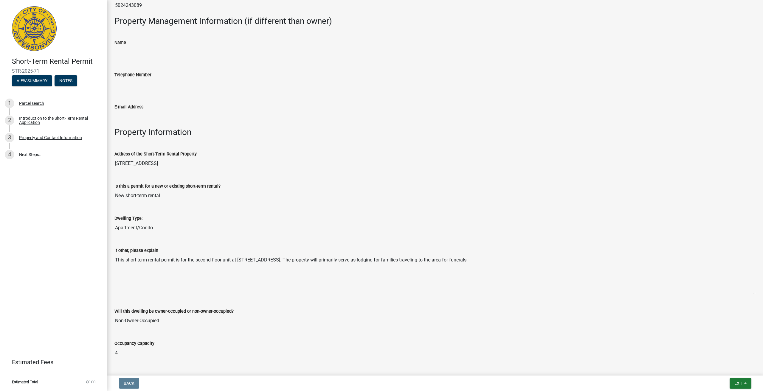
scroll to position [220, 0]
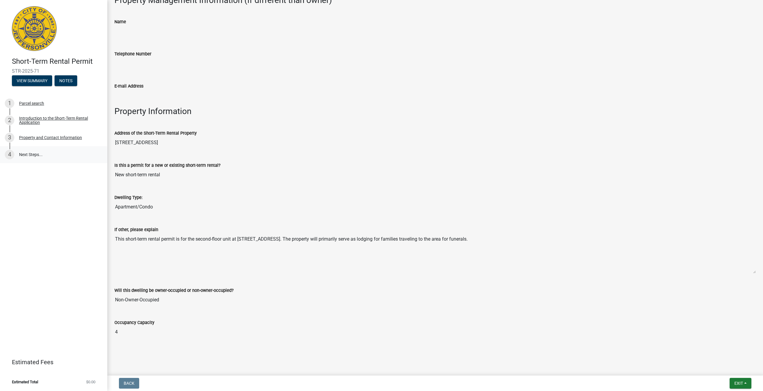
click at [20, 154] on link "4 Next Steps..." at bounding box center [53, 154] width 107 height 17
click at [37, 159] on link "4 Next Steps..." at bounding box center [53, 154] width 107 height 17
click at [54, 136] on div "Property and Contact Information" at bounding box center [50, 138] width 63 height 4
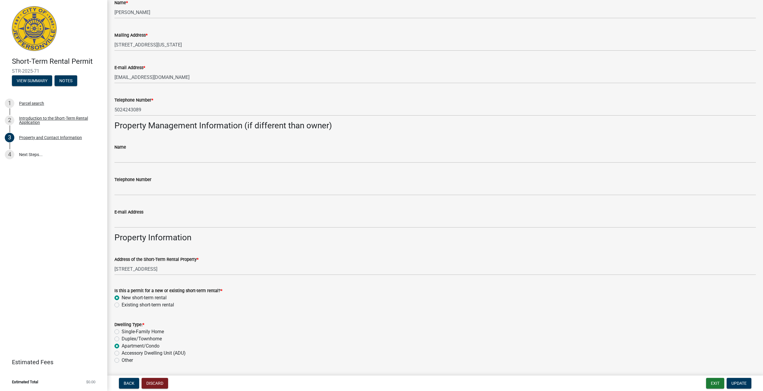
scroll to position [0, 0]
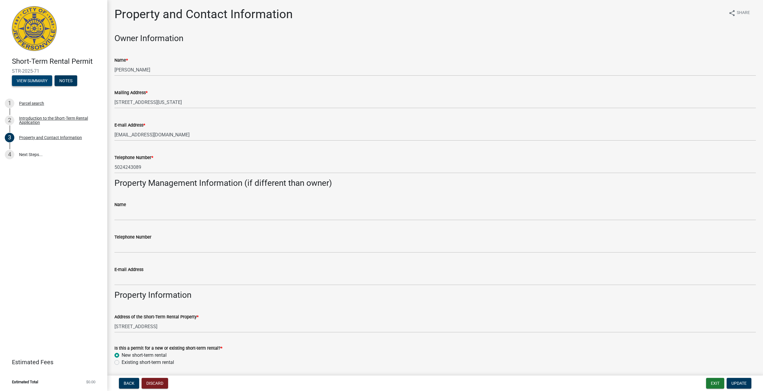
click at [26, 81] on button "View Summary" at bounding box center [32, 80] width 40 height 11
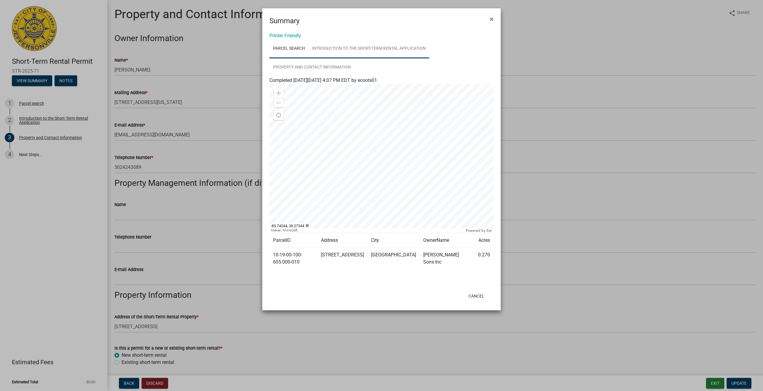
click at [341, 48] on link "Introduction to the Short-Term Rental Application" at bounding box center [368, 48] width 121 height 19
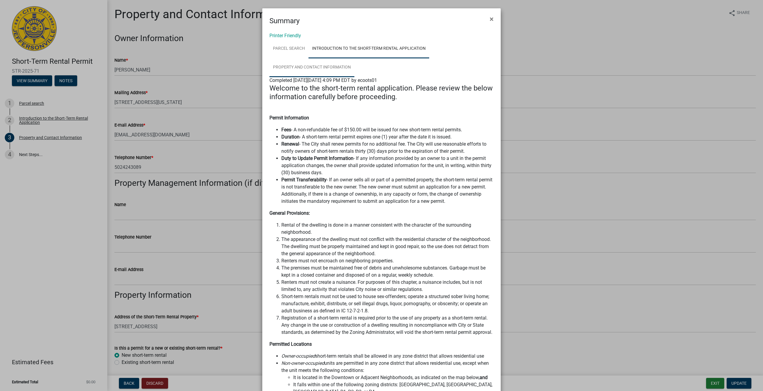
click at [337, 66] on link "Property and Contact Information" at bounding box center [311, 67] width 85 height 19
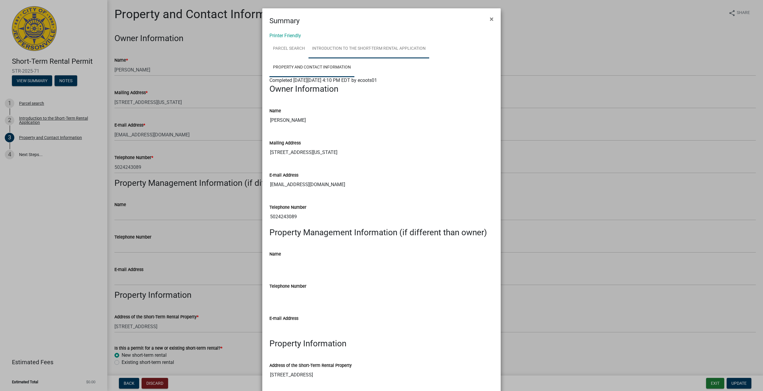
click at [361, 51] on link "Introduction to the Short-Term Rental Application" at bounding box center [368, 48] width 121 height 19
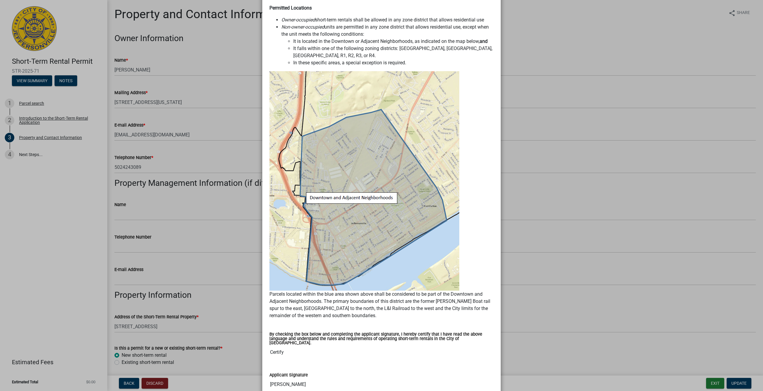
scroll to position [382, 0]
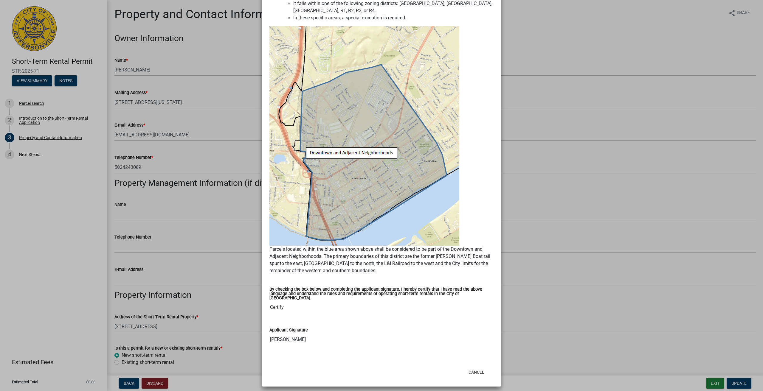
click at [296, 306] on input "Certify" at bounding box center [381, 308] width 224 height 12
click at [556, 258] on ngb-modal-window "Summary × Printer Friendly Parcel search Introduction to the Short-Term Rental …" at bounding box center [381, 195] width 763 height 391
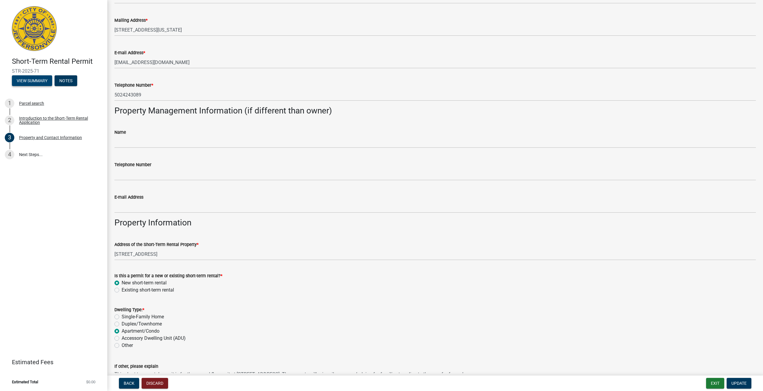
scroll to position [0, 0]
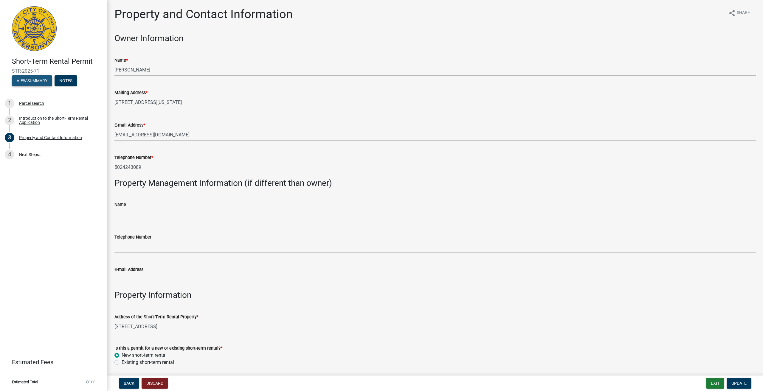
click at [33, 81] on button "View Summary" at bounding box center [32, 80] width 40 height 11
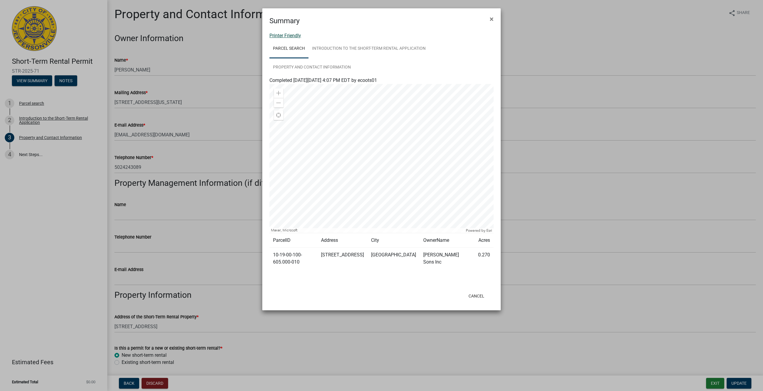
click at [280, 35] on link "Printer Friendly" at bounding box center [285, 36] width 32 height 6
click at [491, 20] on span "×" at bounding box center [492, 19] width 4 height 8
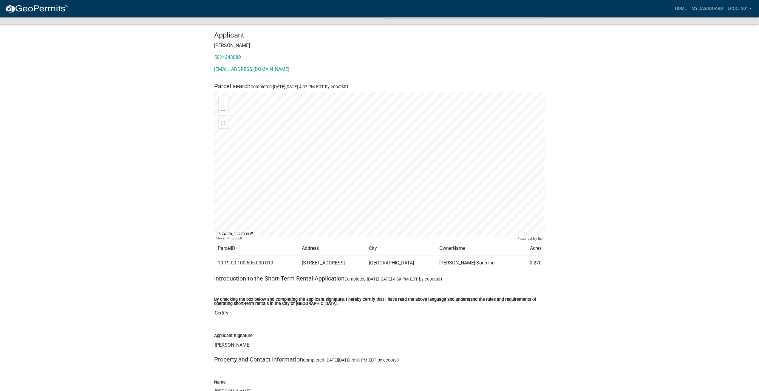
scroll to position [9, 0]
